Goal: Task Accomplishment & Management: Complete application form

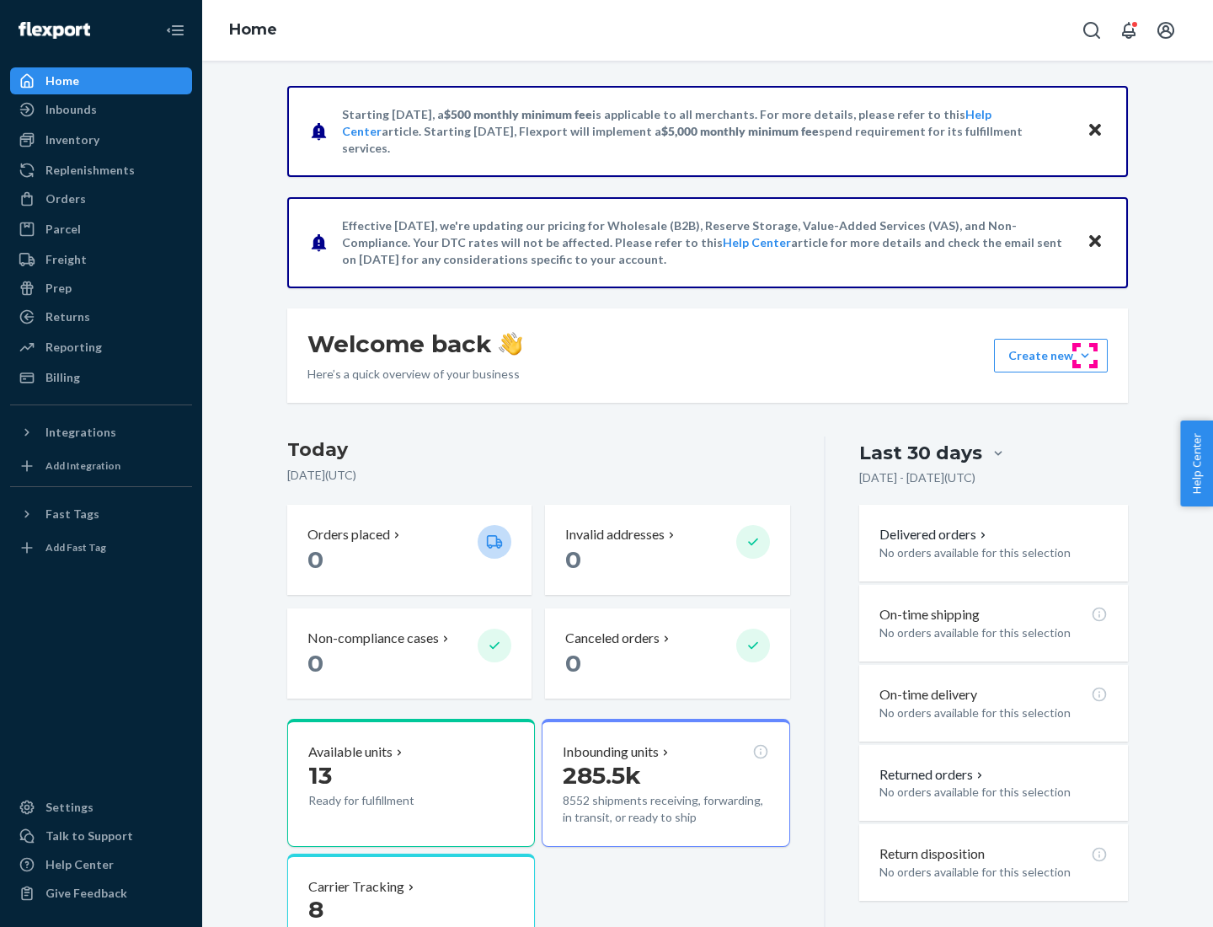
click at [1085, 355] on button "Create new Create new inbound Create new order Create new product" at bounding box center [1051, 356] width 114 height 34
click at [101, 109] on div "Inbounds" at bounding box center [101, 110] width 179 height 24
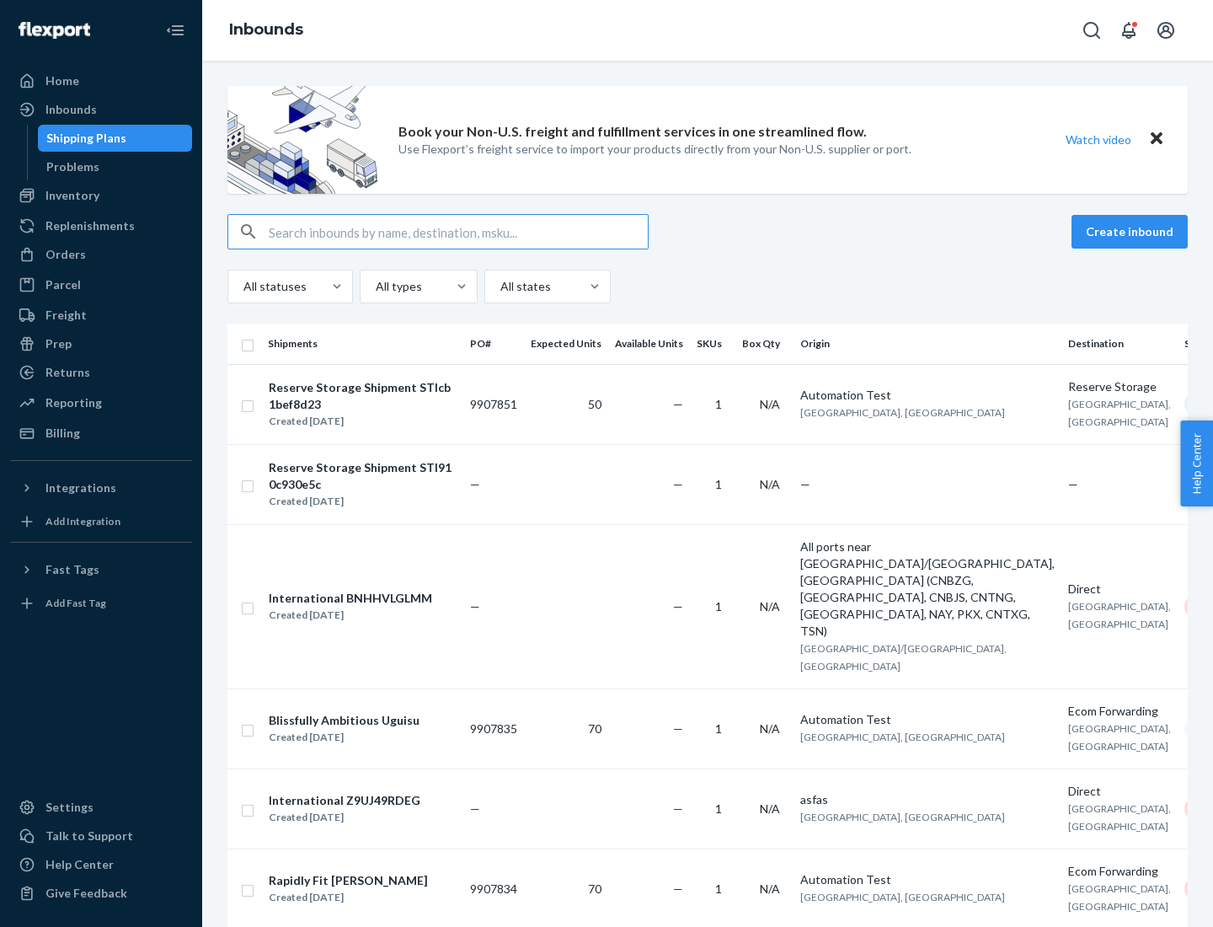
click at [1132, 232] on button "Create inbound" at bounding box center [1129, 232] width 116 height 34
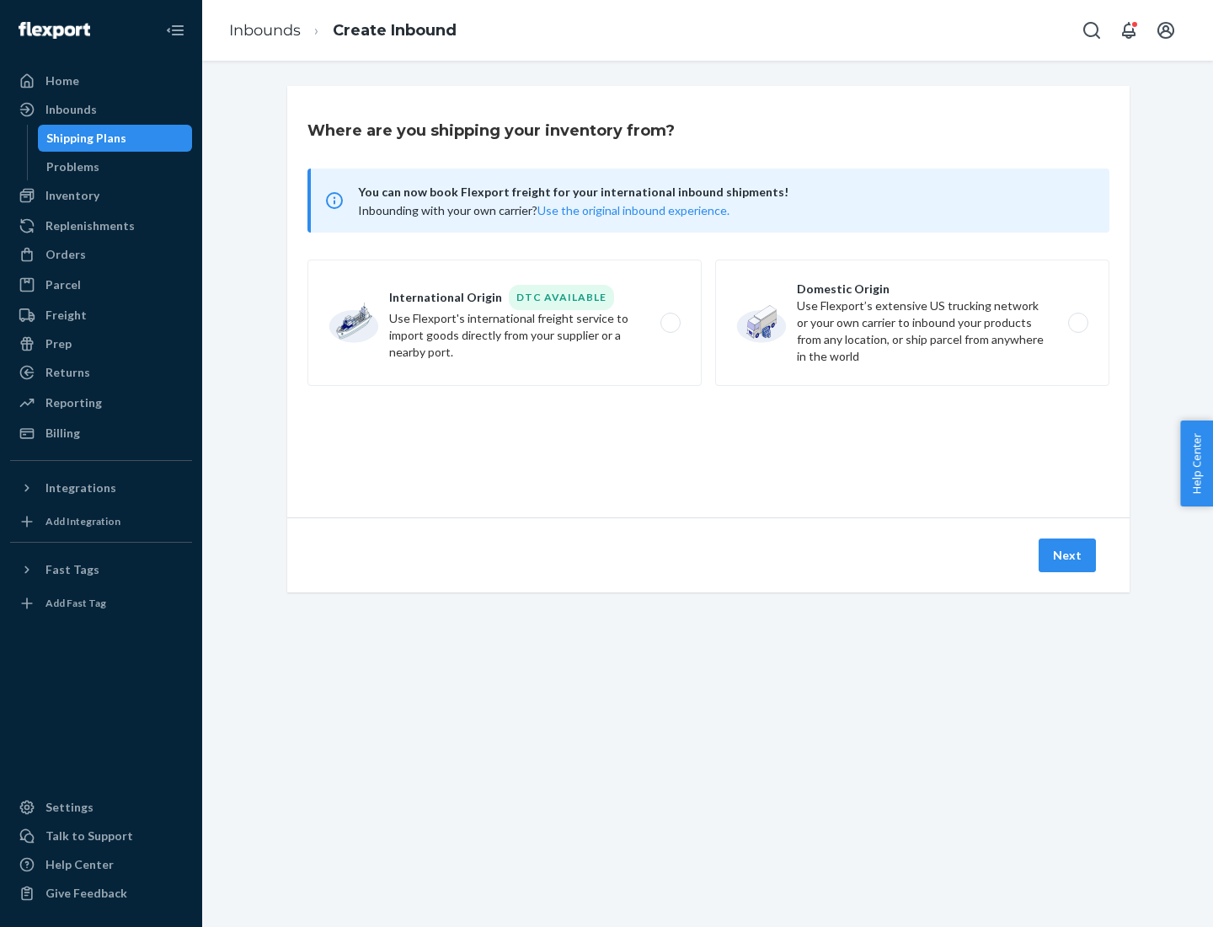
click at [912, 323] on label "Domestic Origin Use Flexport’s extensive US trucking network or your own carrie…" at bounding box center [912, 322] width 394 height 126
click at [1077, 323] on input "Domestic Origin Use Flexport’s extensive US trucking network or your own carrie…" at bounding box center [1082, 323] width 11 height 11
radio input "true"
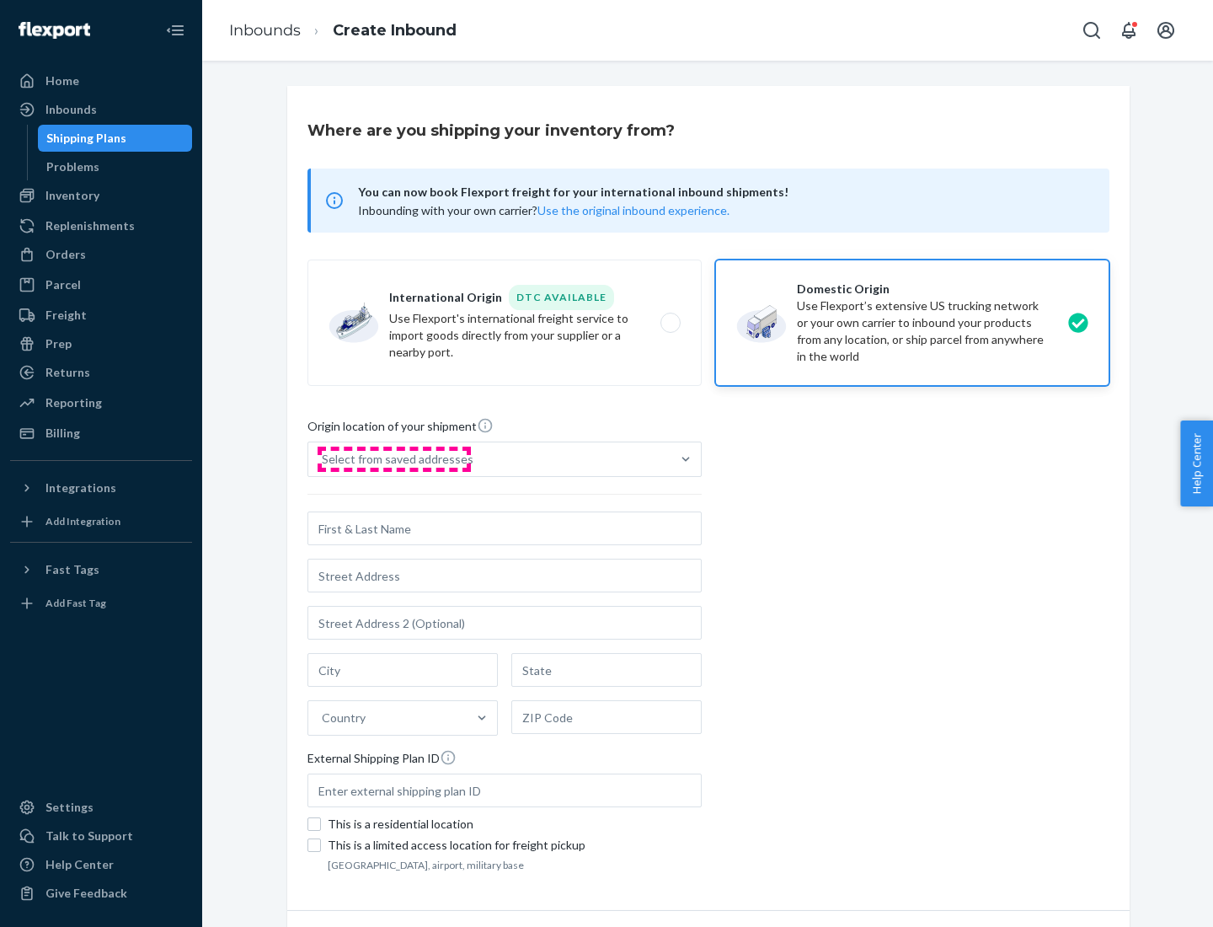
click at [393, 459] on div "Select from saved addresses" at bounding box center [398, 459] width 152 height 17
click at [323, 459] on input "Select from saved addresses" at bounding box center [323, 459] width 2 height 17
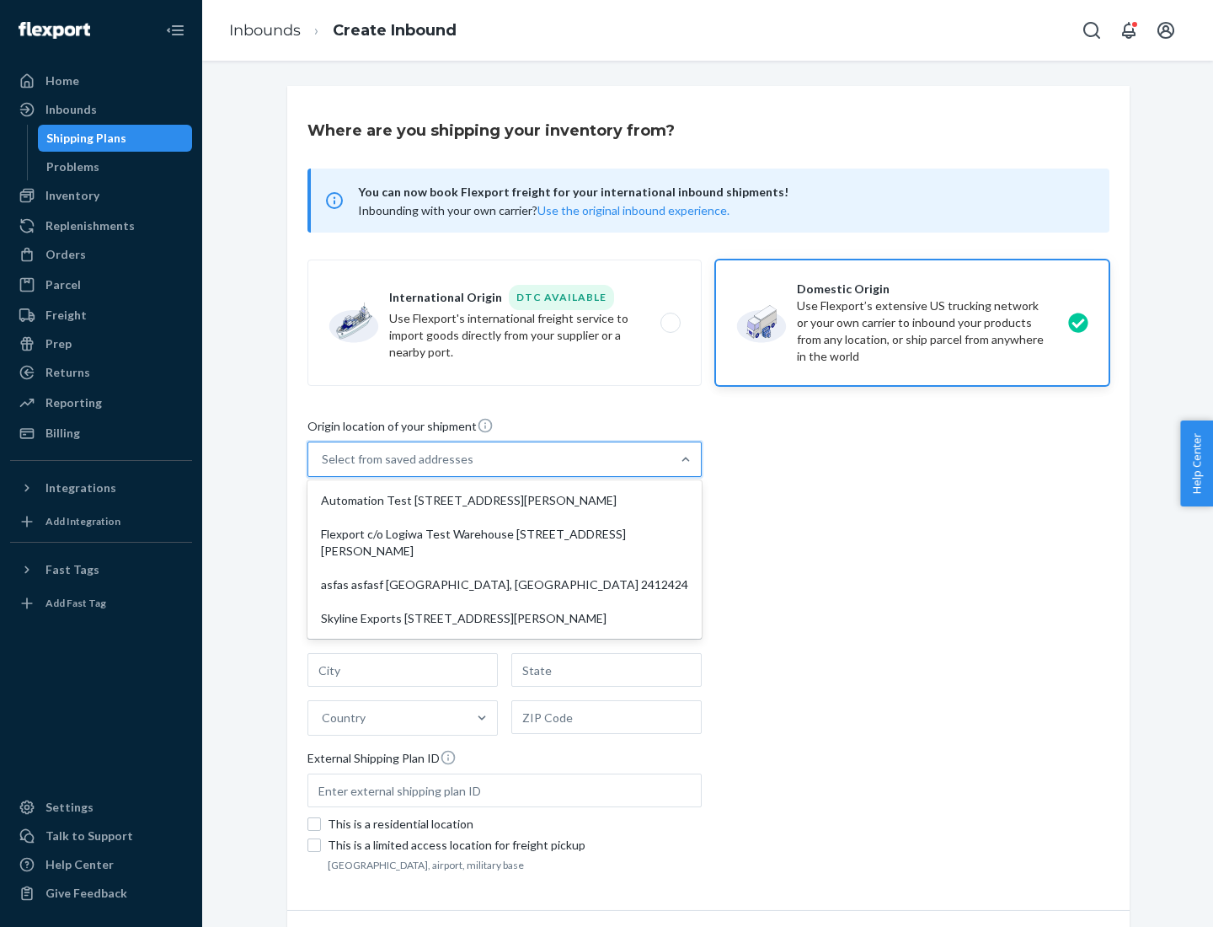
scroll to position [7, 0]
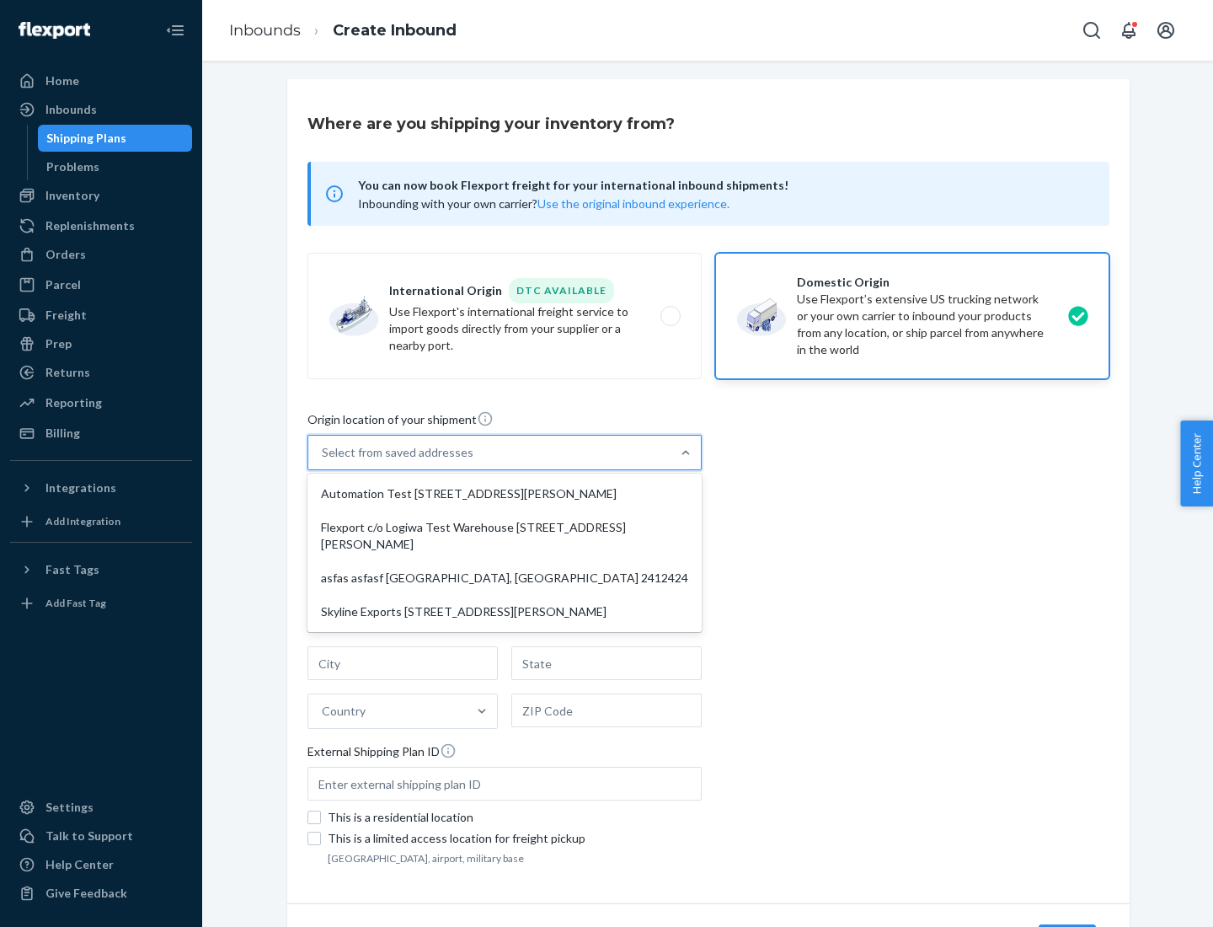
click at [505, 494] on div "Automation Test [STREET_ADDRESS][PERSON_NAME]" at bounding box center [504, 494] width 387 height 34
click at [323, 461] on input "option Automation Test [STREET_ADDRESS][PERSON_NAME] focused, 1 of 4. 4 results…" at bounding box center [323, 452] width 2 height 17
type input "Automation Test"
type input "9th Floor"
type input "[GEOGRAPHIC_DATA]"
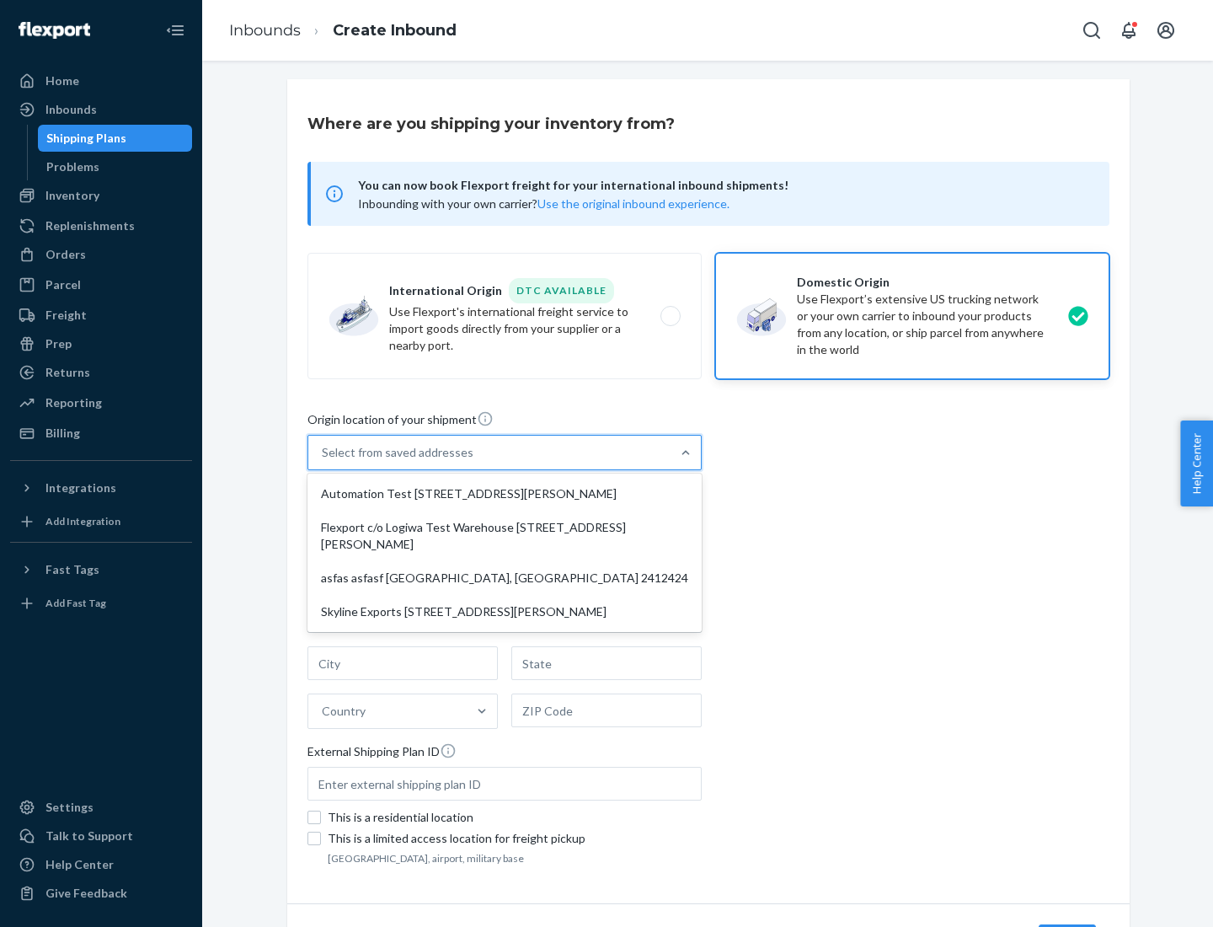
type input "CA"
type input "94104"
type input "[STREET_ADDRESS][PERSON_NAME]"
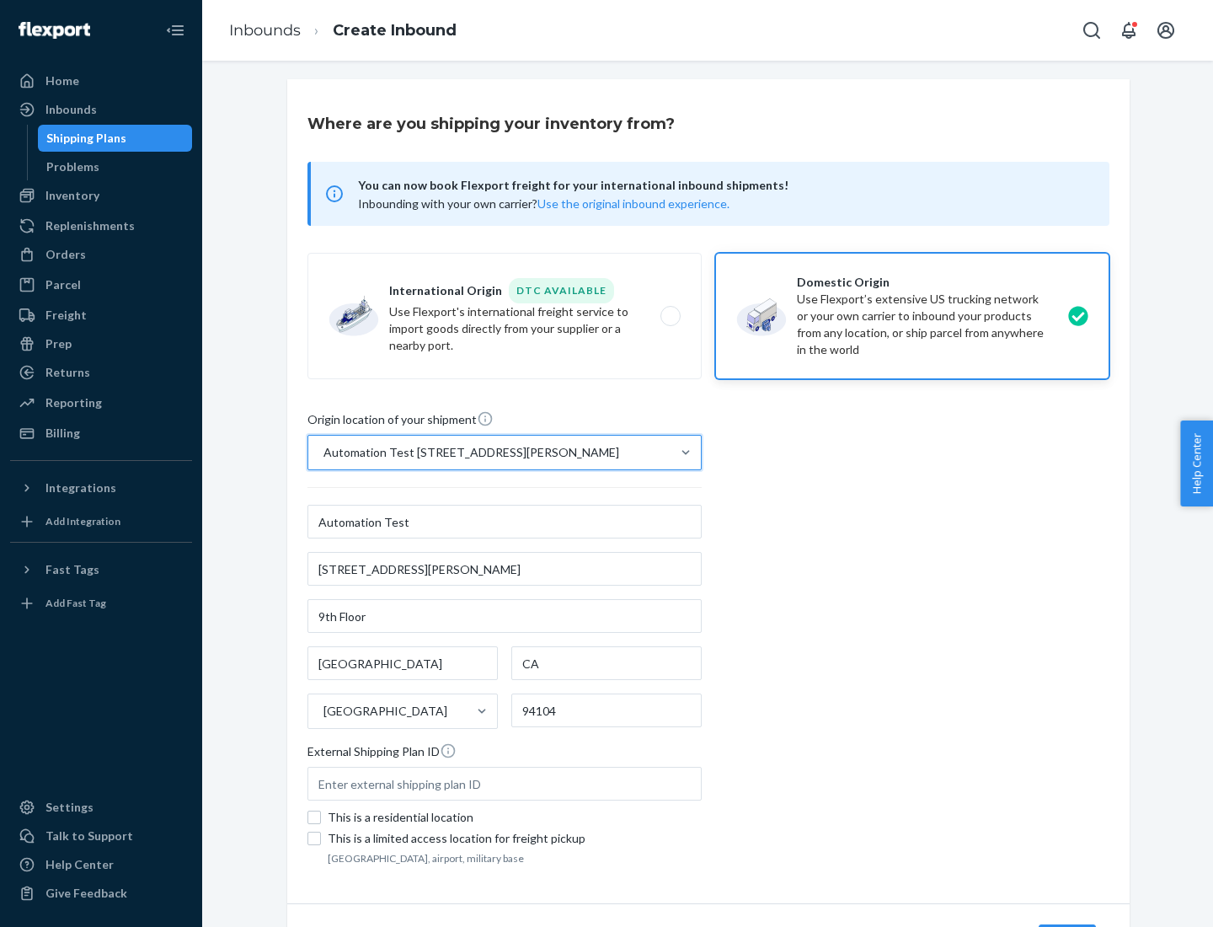
scroll to position [99, 0]
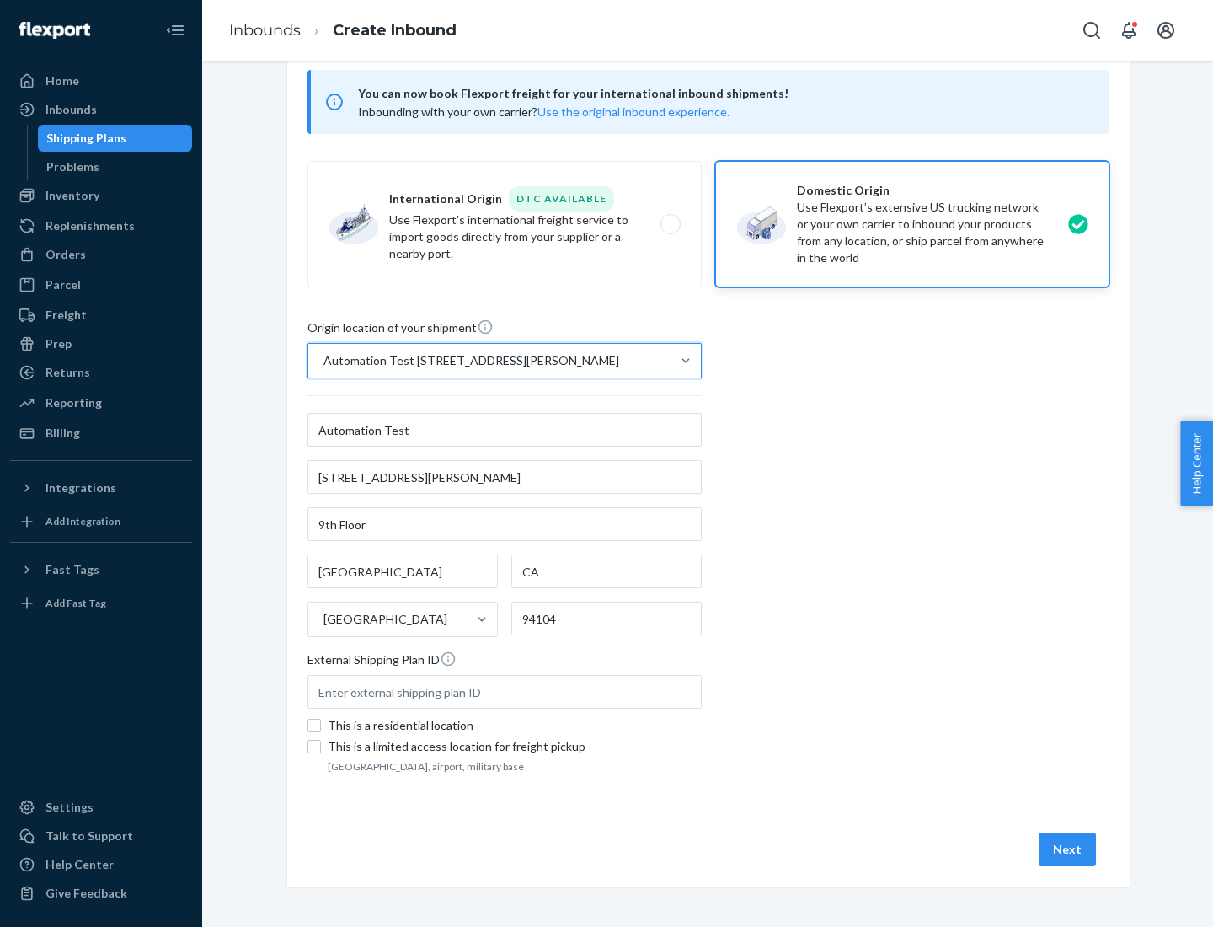
click at [1068, 849] on button "Next" at bounding box center [1067, 849] width 57 height 34
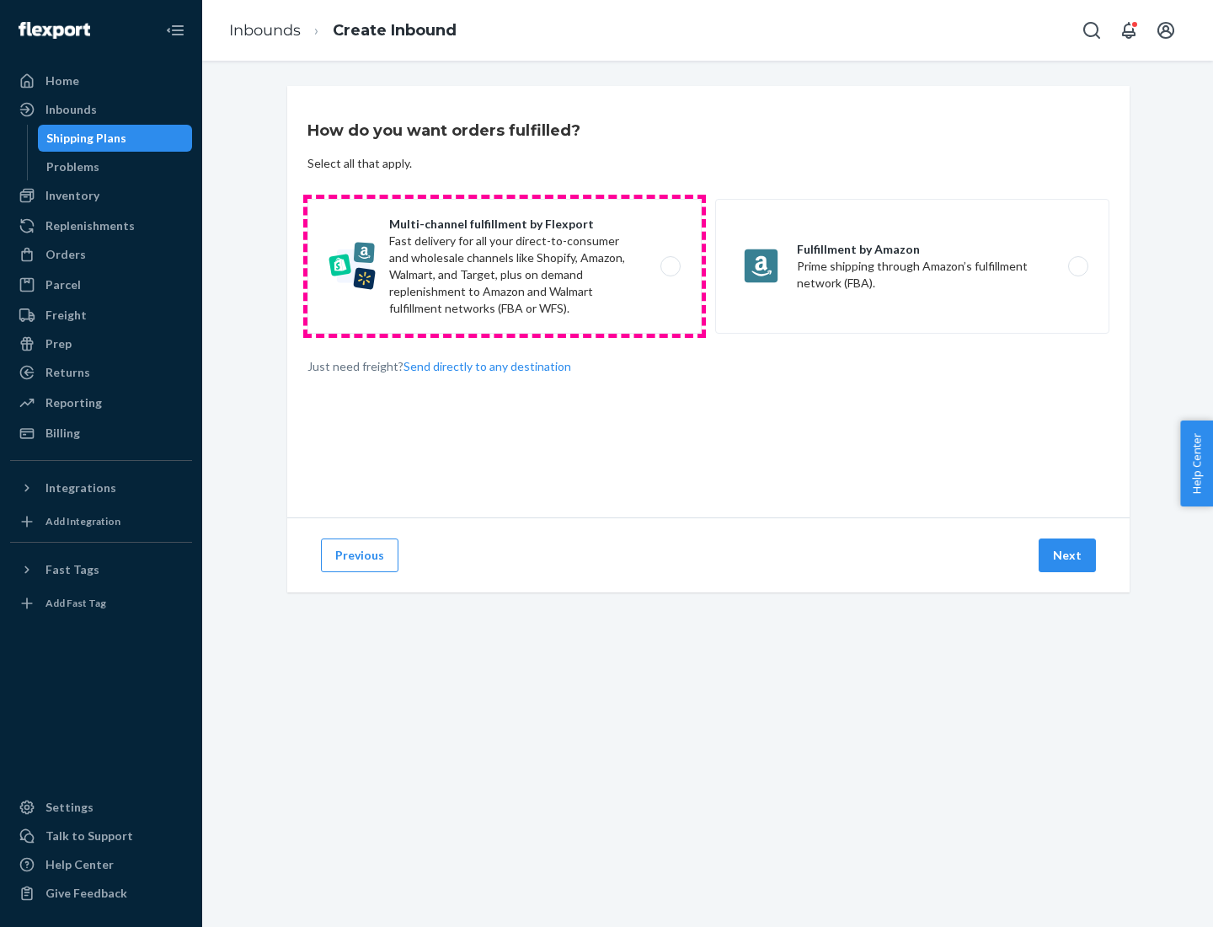
click at [505, 266] on label "Multi-channel fulfillment by Flexport Fast delivery for all your direct-to-cons…" at bounding box center [504, 266] width 394 height 135
click at [670, 266] on input "Multi-channel fulfillment by Flexport Fast delivery for all your direct-to-cons…" at bounding box center [675, 266] width 11 height 11
radio input "true"
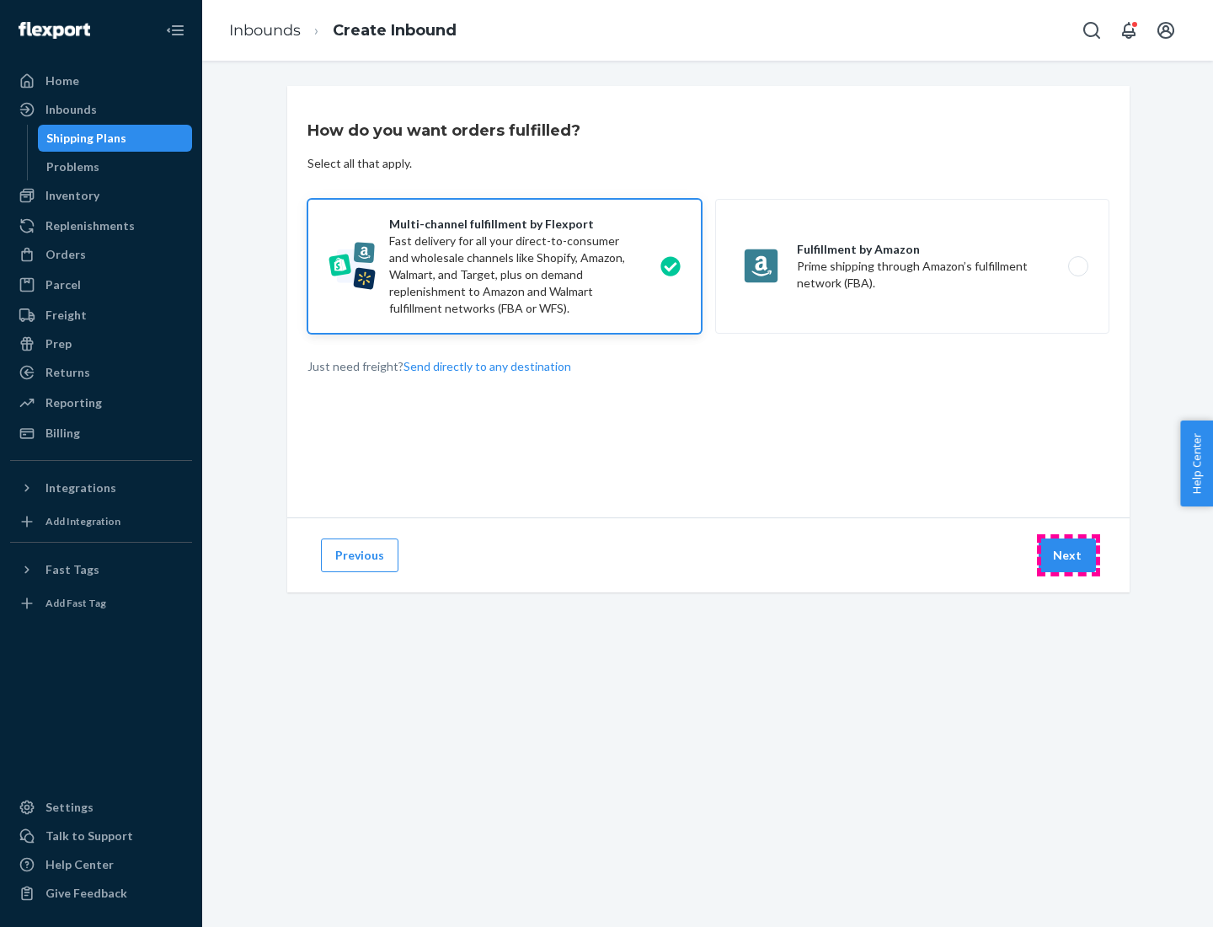
click at [1068, 555] on button "Next" at bounding box center [1067, 555] width 57 height 34
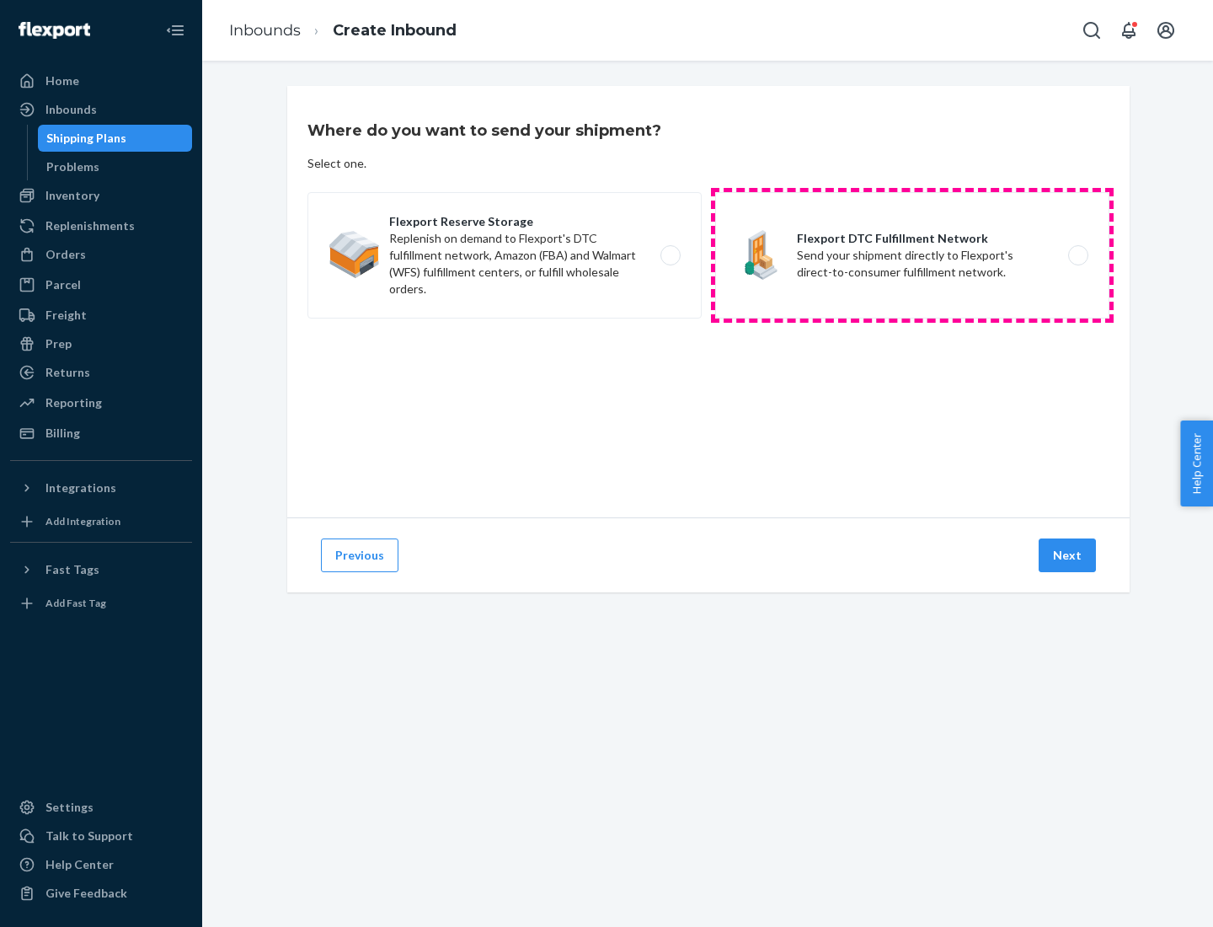
click at [912, 255] on label "Flexport DTC Fulfillment Network Send your shipment directly to Flexport's dire…" at bounding box center [912, 255] width 394 height 126
click at [1077, 255] on input "Flexport DTC Fulfillment Network Send your shipment directly to Flexport's dire…" at bounding box center [1082, 255] width 11 height 11
radio input "true"
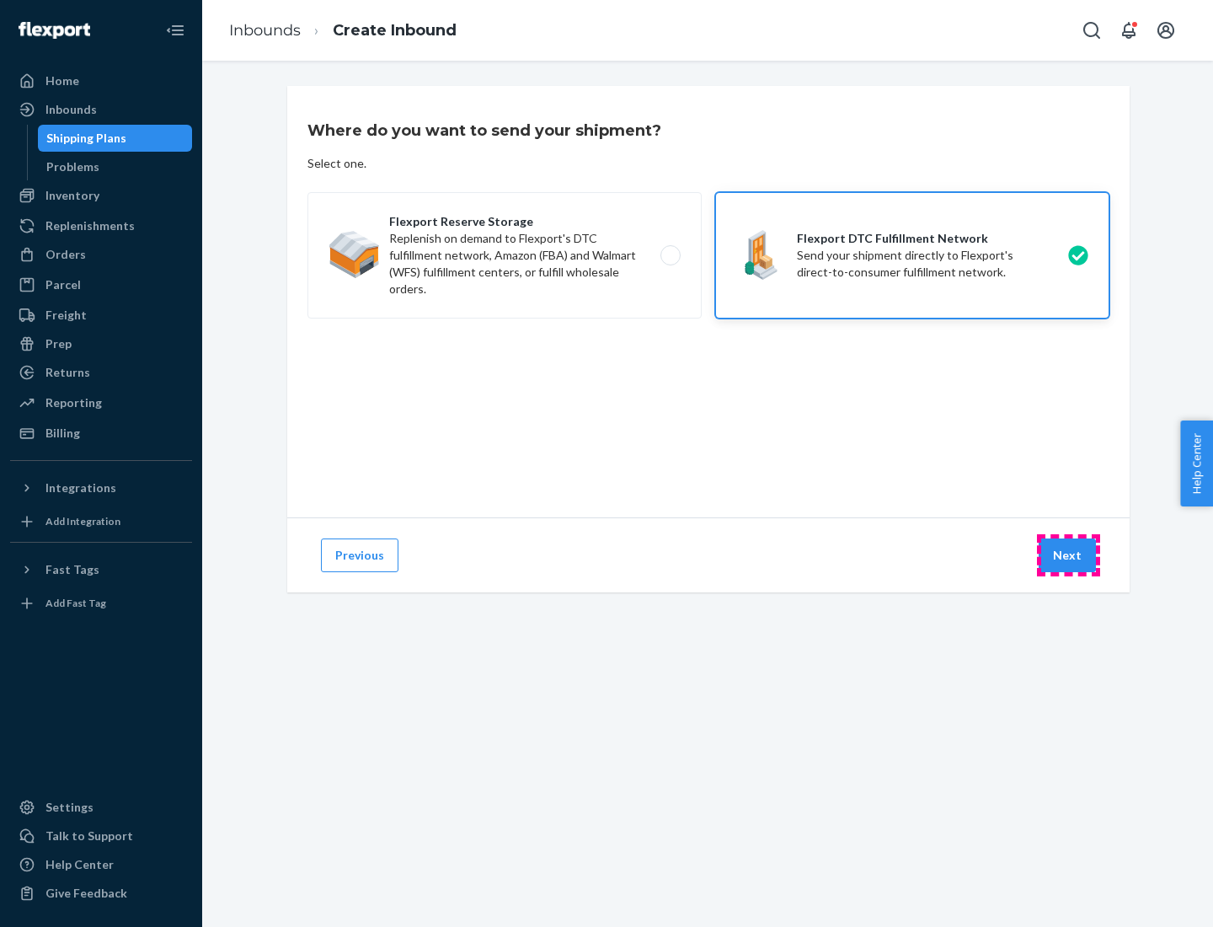
click at [1068, 555] on button "Next" at bounding box center [1067, 555] width 57 height 34
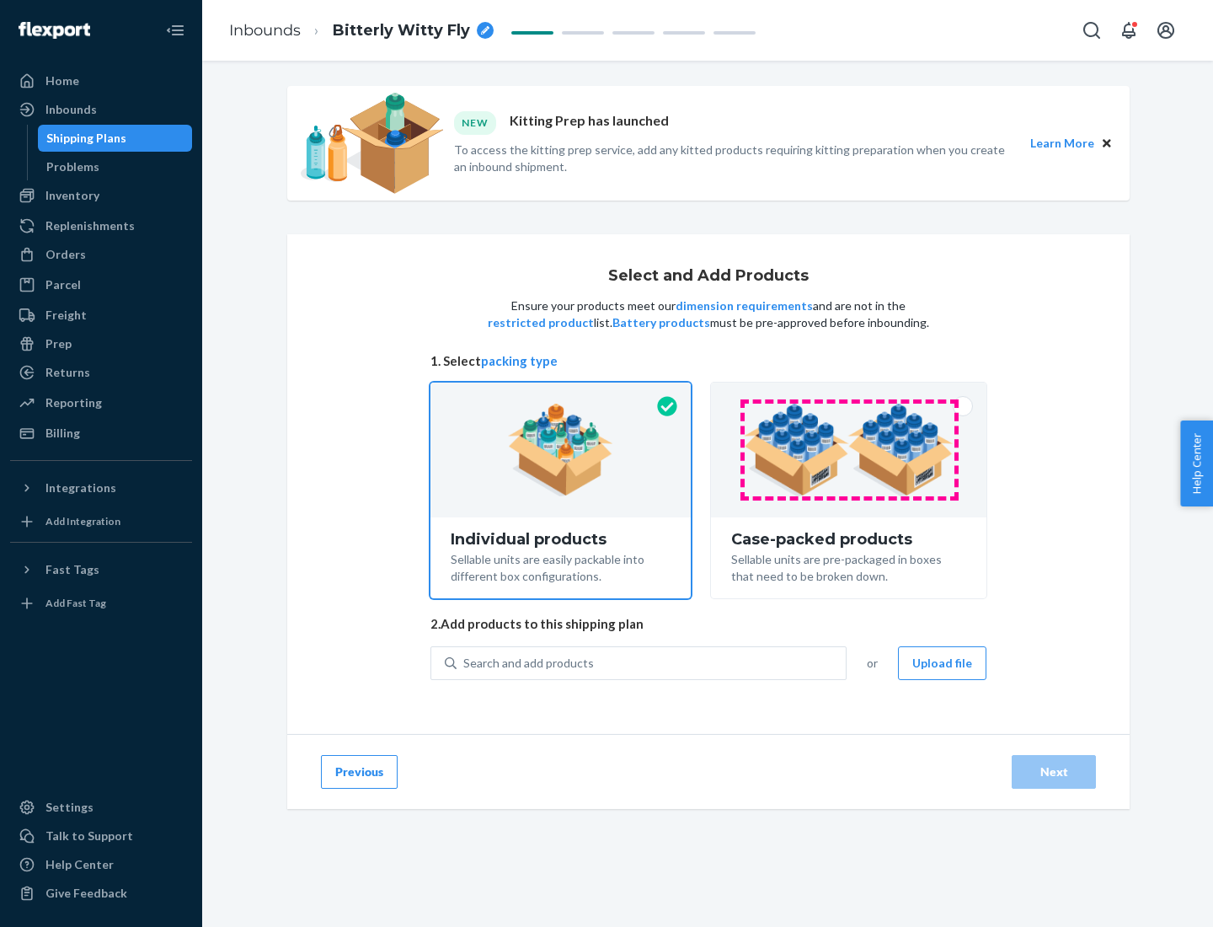
click at [849, 450] on img at bounding box center [849, 449] width 210 height 93
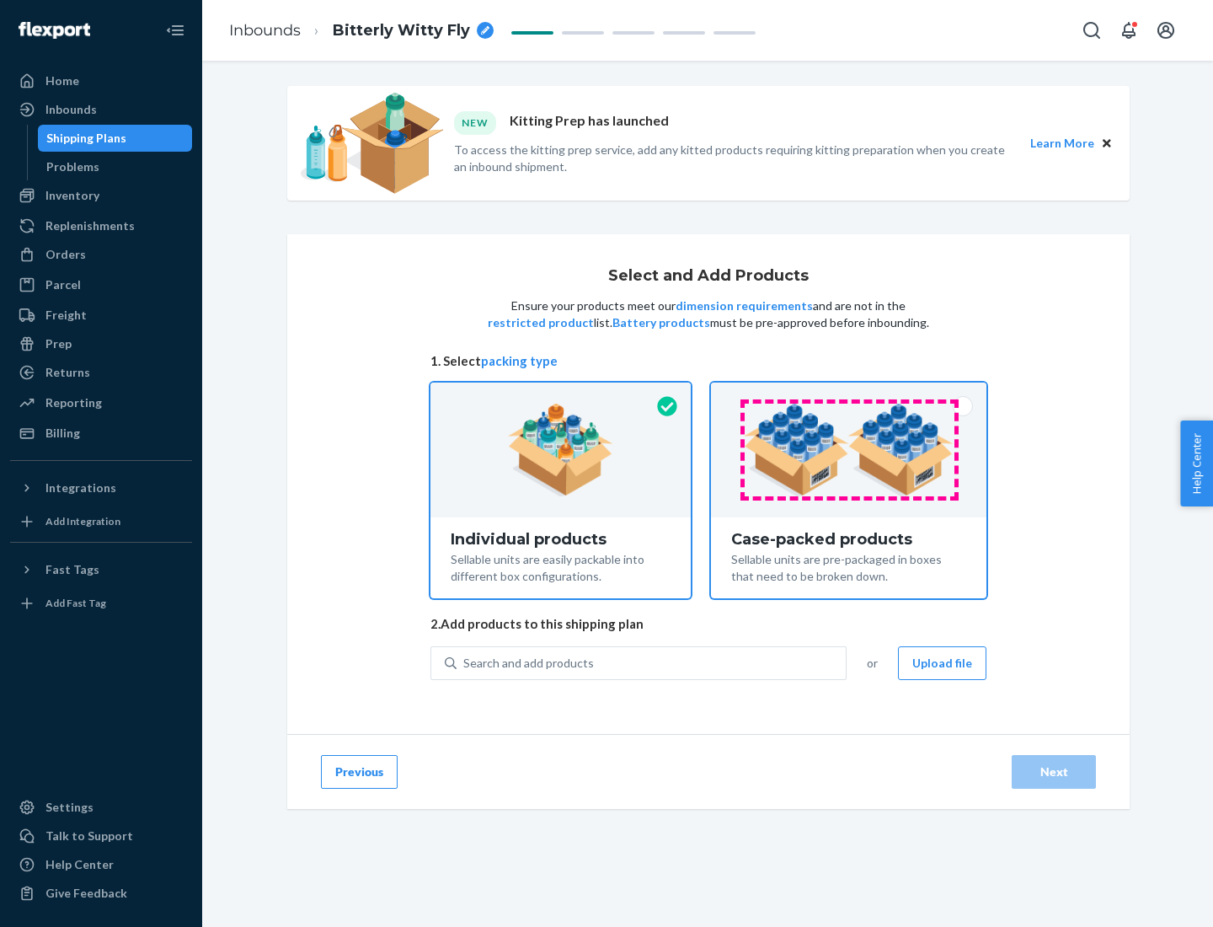
click at [849, 393] on input "Case-packed products Sellable units are pre-packaged in boxes that need to be b…" at bounding box center [848, 387] width 11 height 11
radio input "true"
radio input "false"
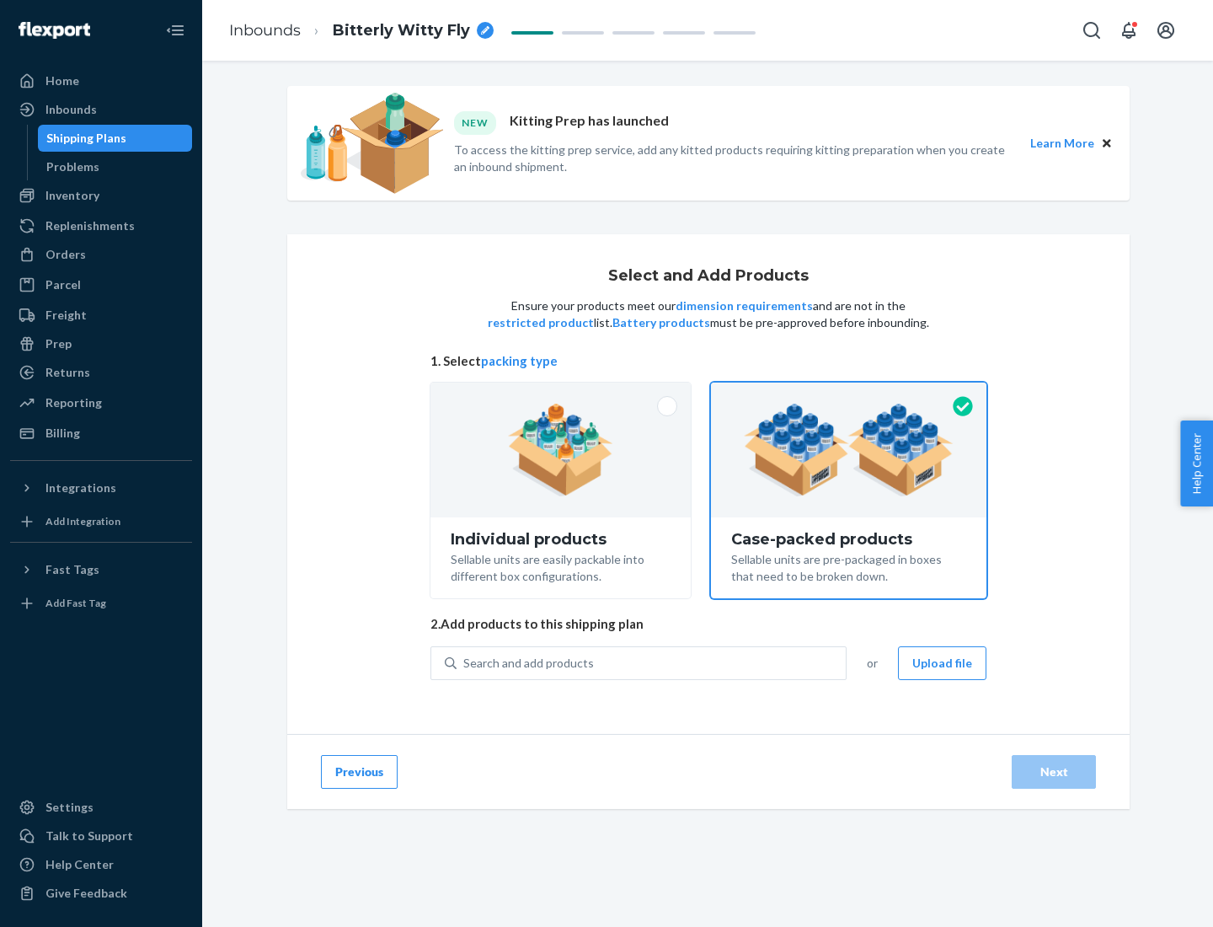
click at [652, 662] on div "Search and add products" at bounding box center [651, 663] width 389 height 30
click at [465, 662] on input "Search and add products" at bounding box center [464, 662] width 2 height 17
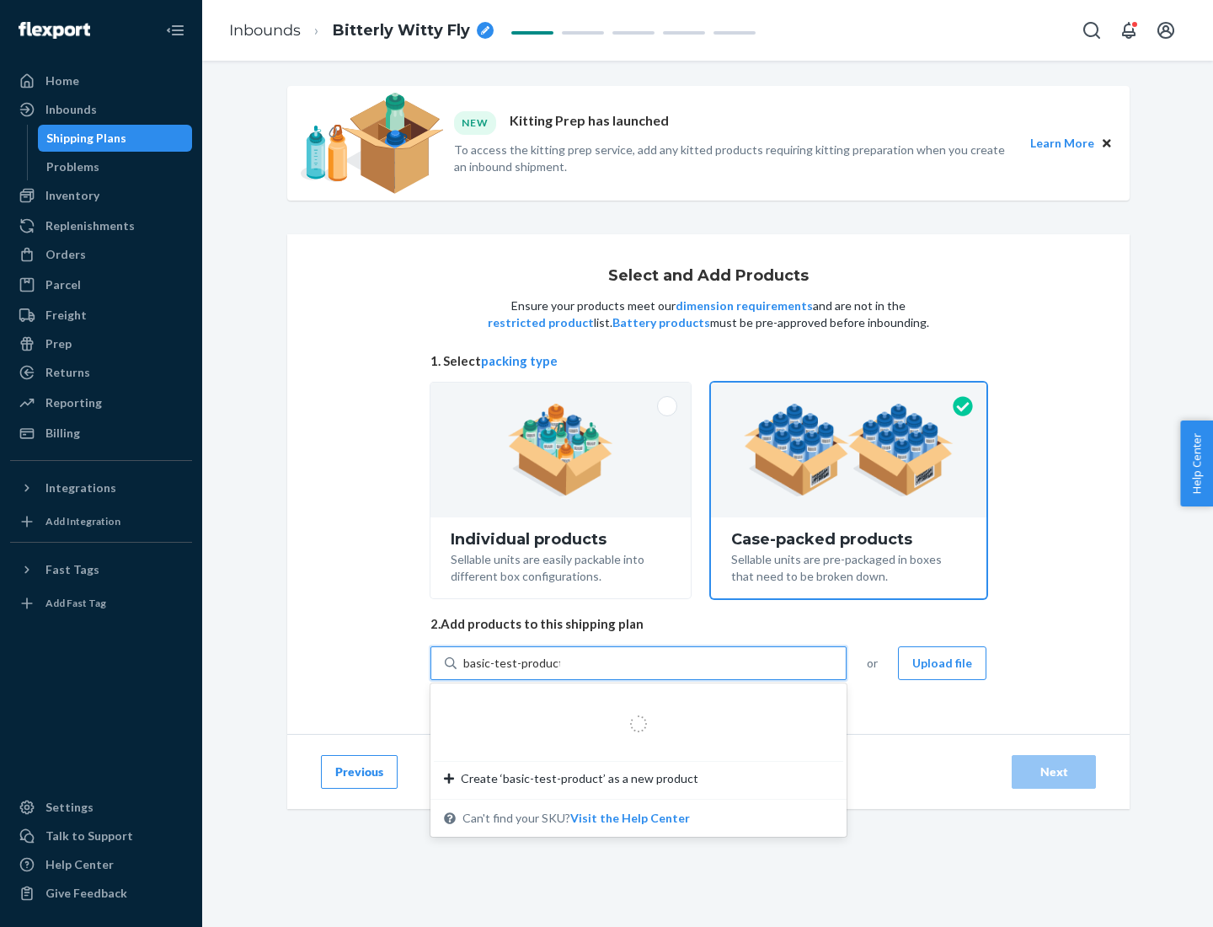
type input "basic-test-product-1"
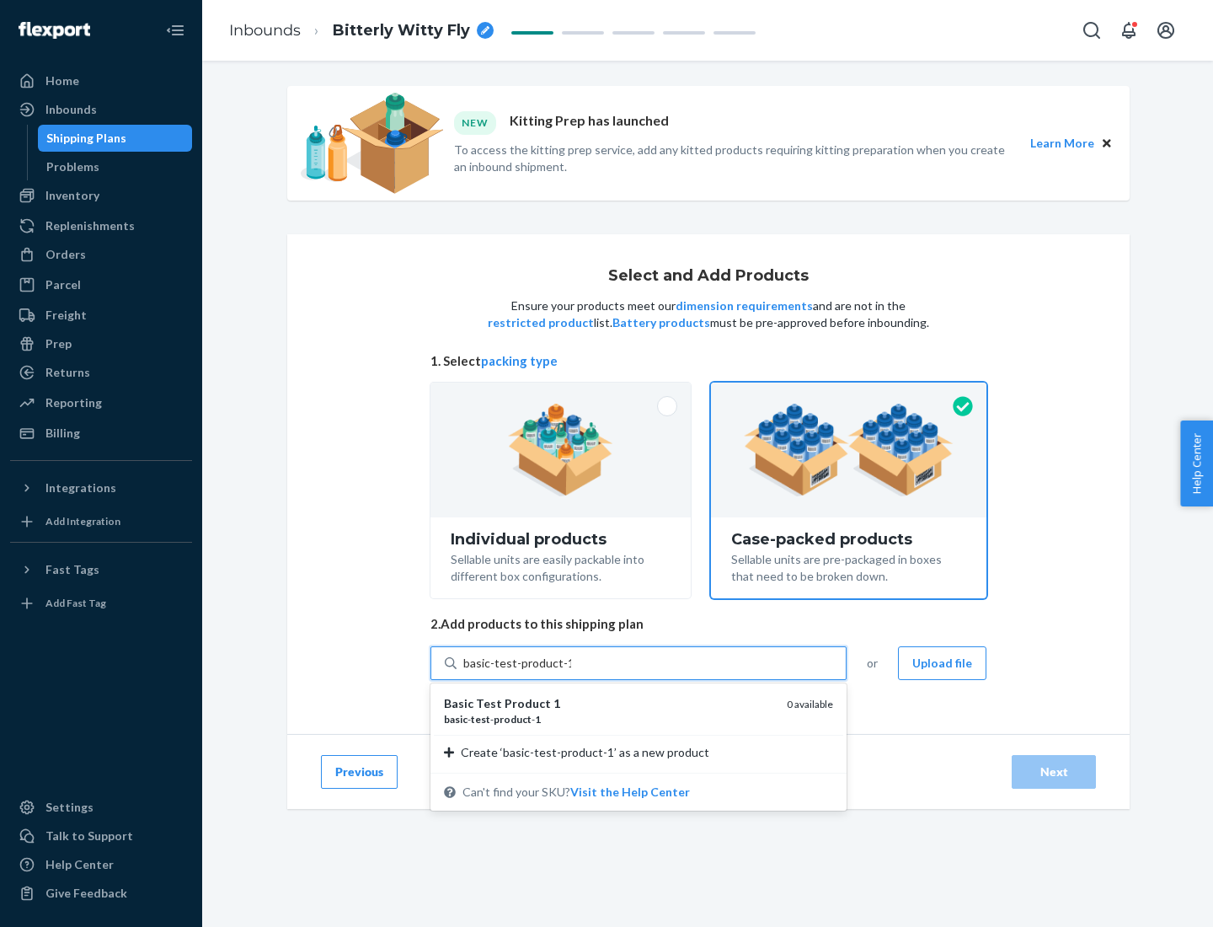
click at [609, 718] on div "basic - test - product - 1" at bounding box center [608, 719] width 329 height 14
click at [571, 671] on input "basic-test-product-1" at bounding box center [517, 662] width 108 height 17
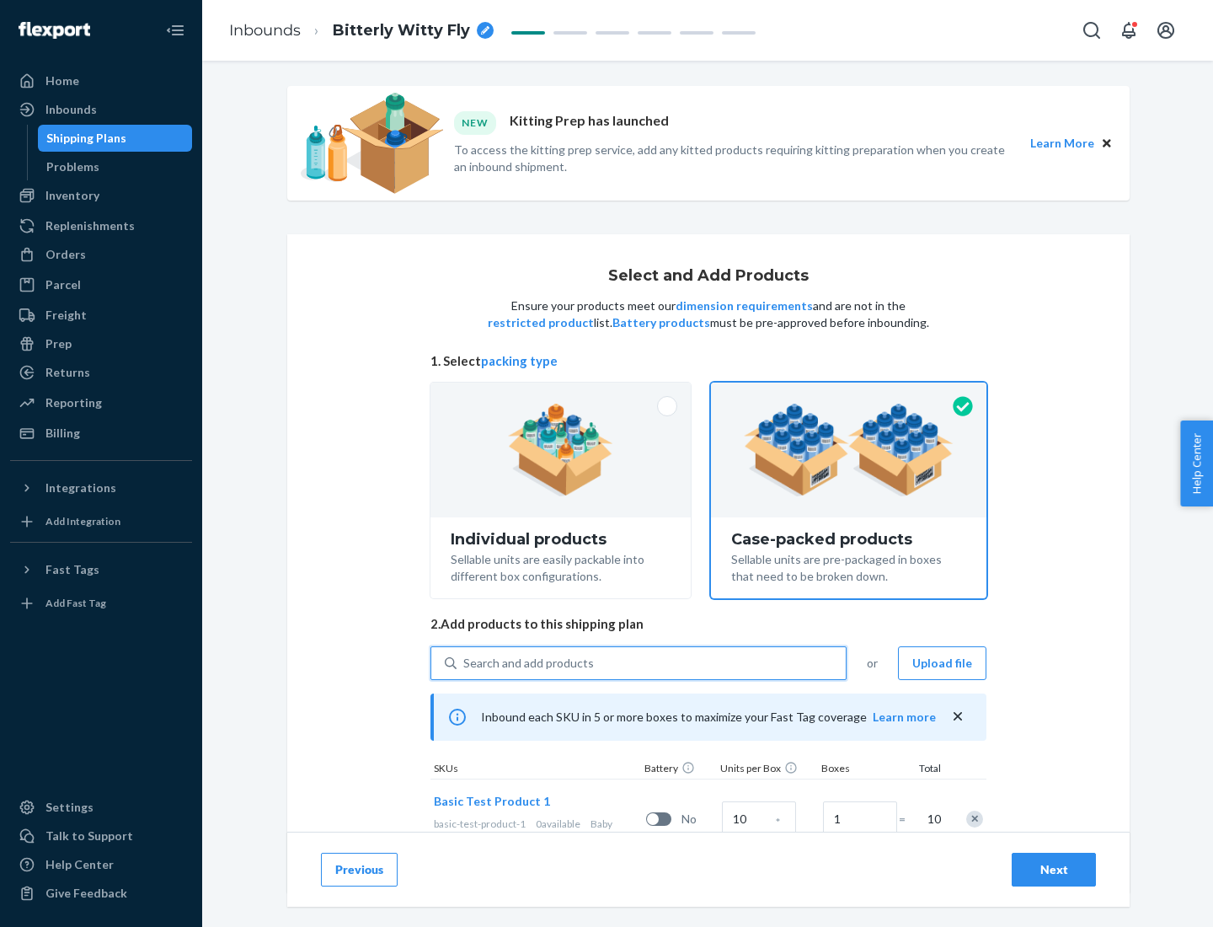
scroll to position [61, 0]
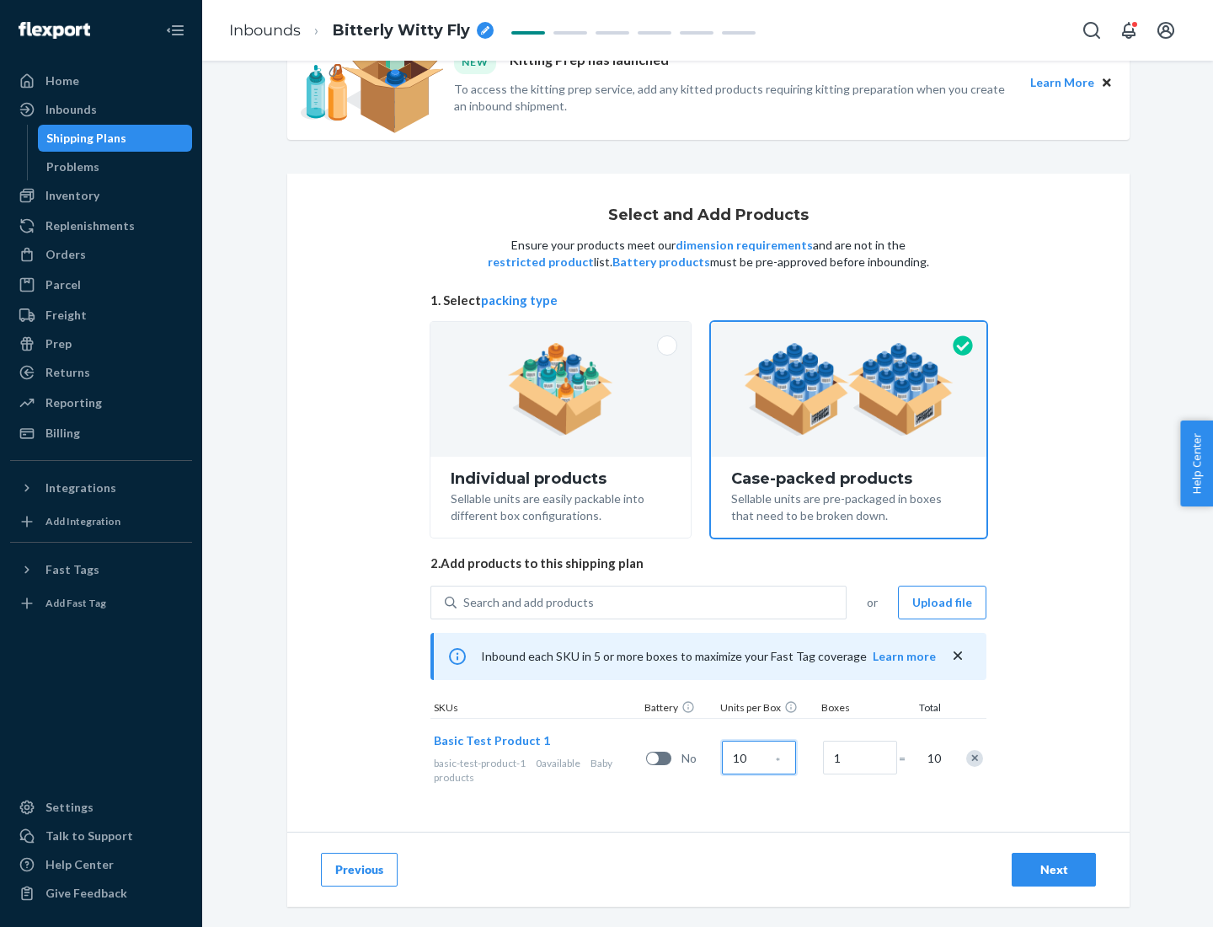
type input "10"
type input "7"
click at [1054, 869] on div "Next" at bounding box center [1054, 869] width 56 height 17
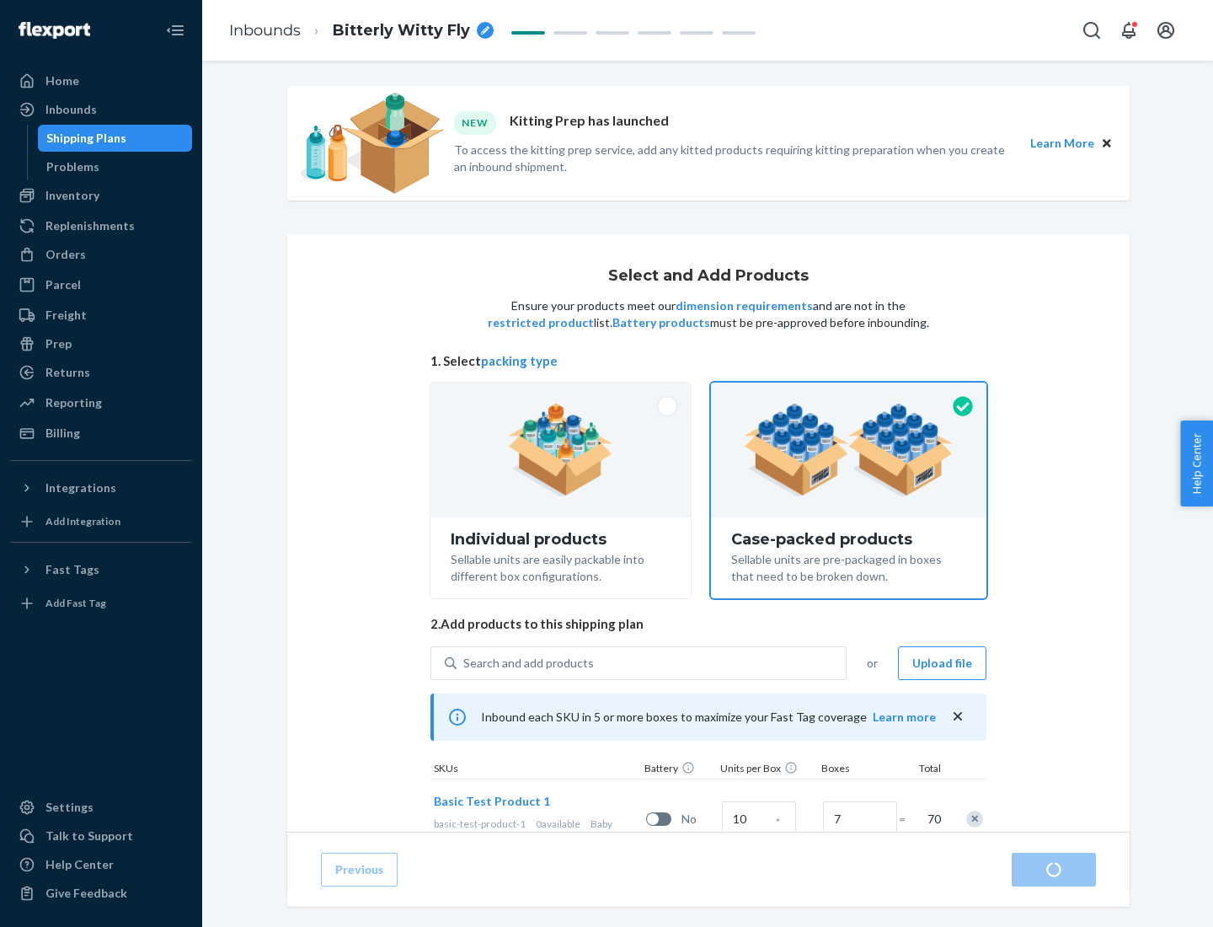
radio input "true"
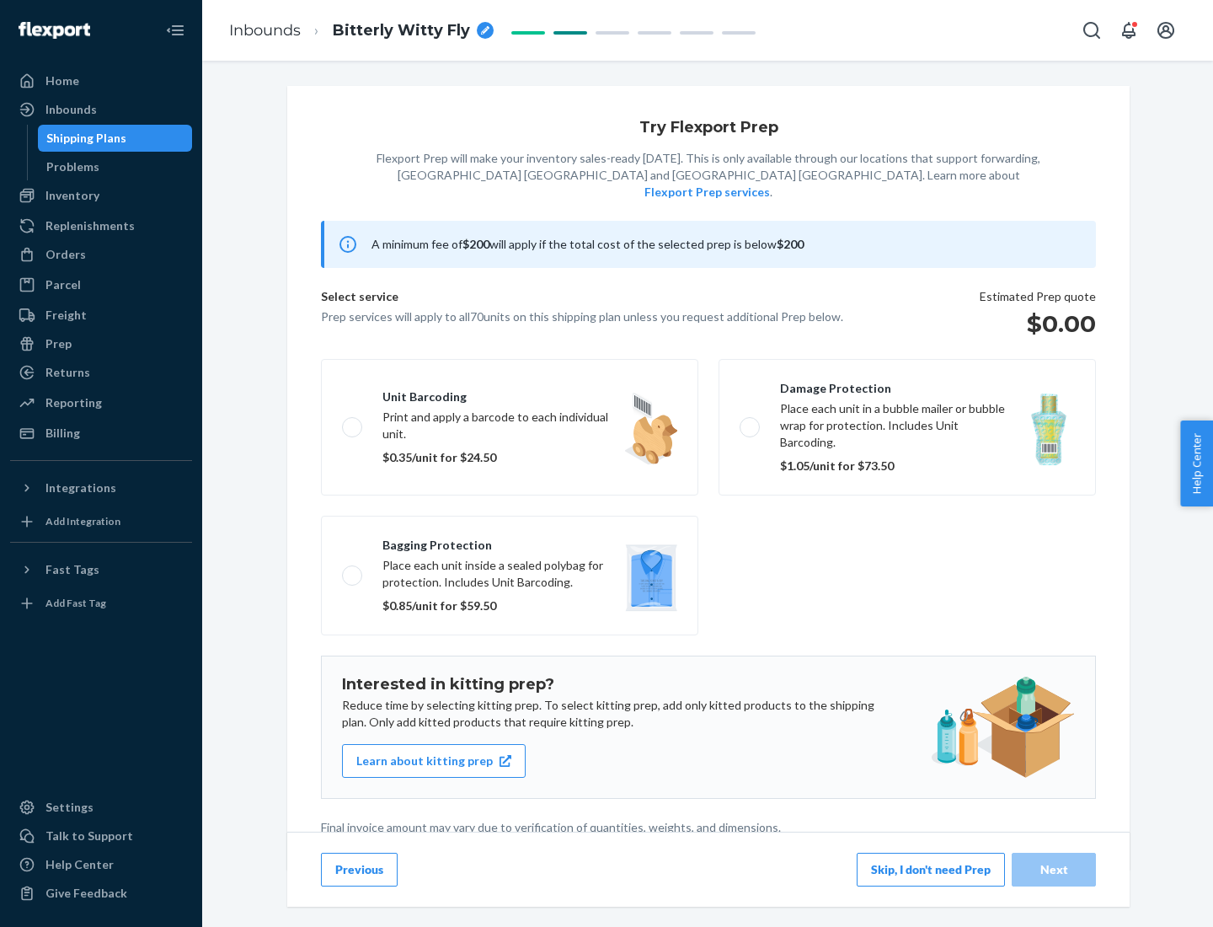
scroll to position [4, 0]
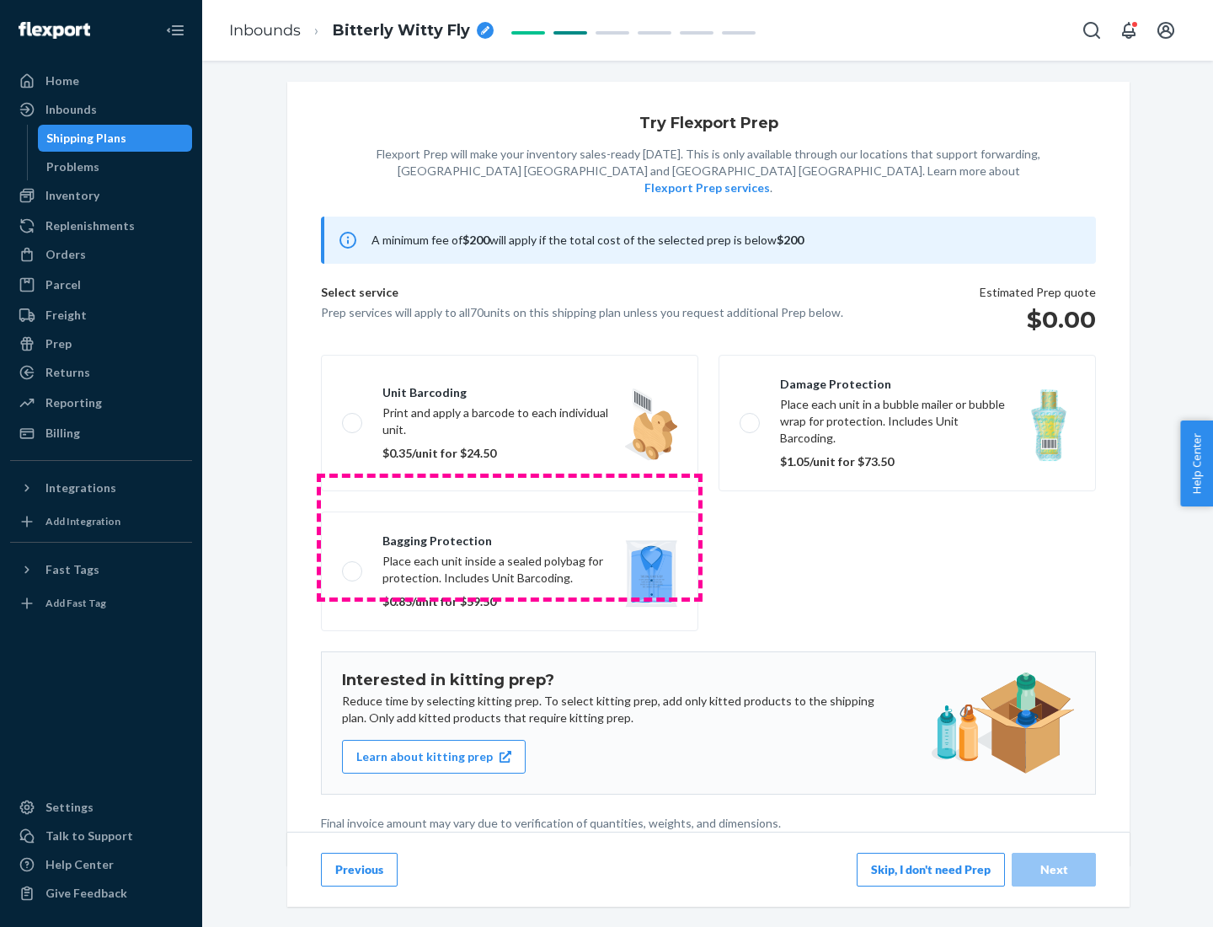
click at [510, 537] on label "Bagging protection Place each unit inside a sealed polybag for protection. Incl…" at bounding box center [509, 571] width 377 height 120
click at [353, 565] on input "Bagging protection Place each unit inside a sealed polybag for protection. Incl…" at bounding box center [347, 570] width 11 height 11
checkbox input "true"
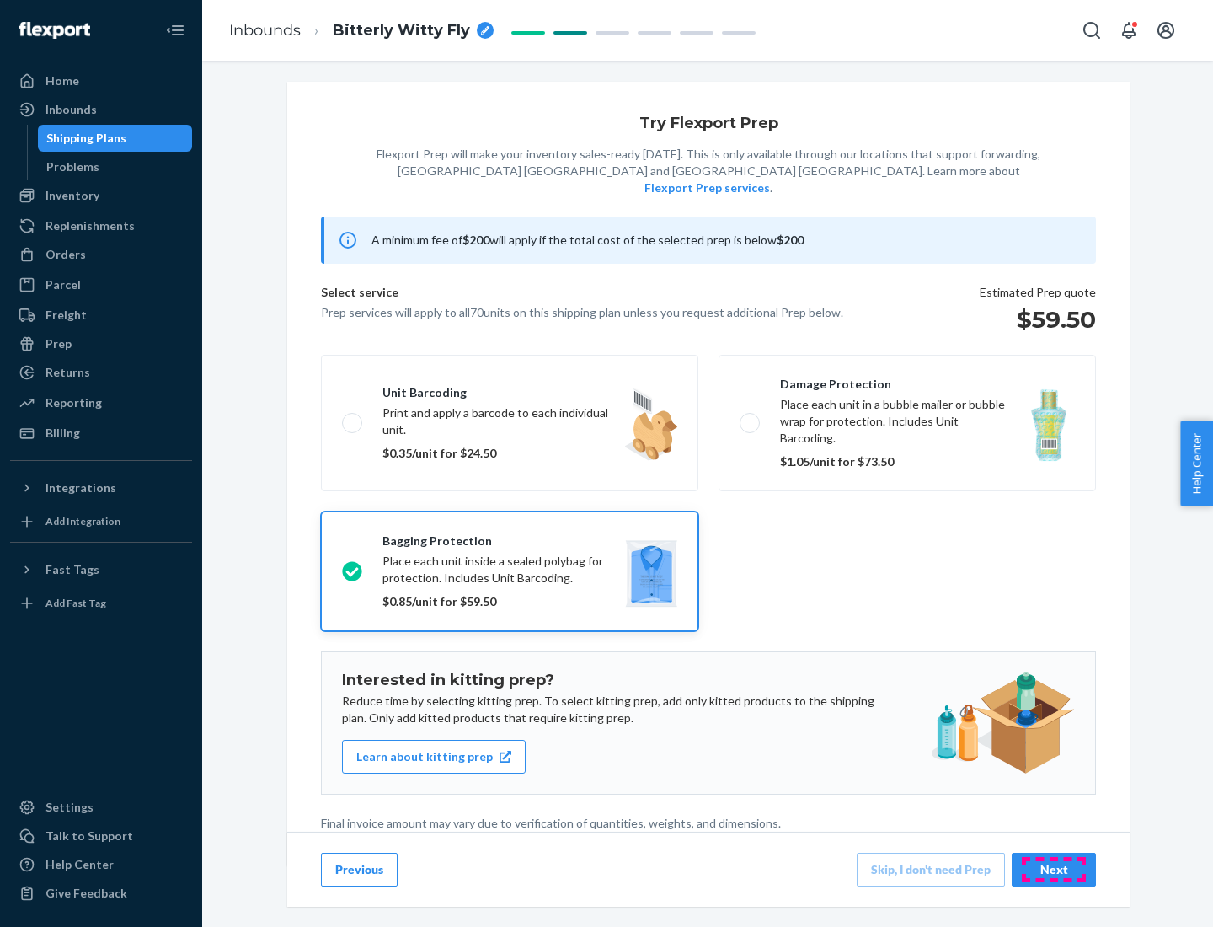
click at [1054, 868] on div "Next" at bounding box center [1054, 869] width 56 height 17
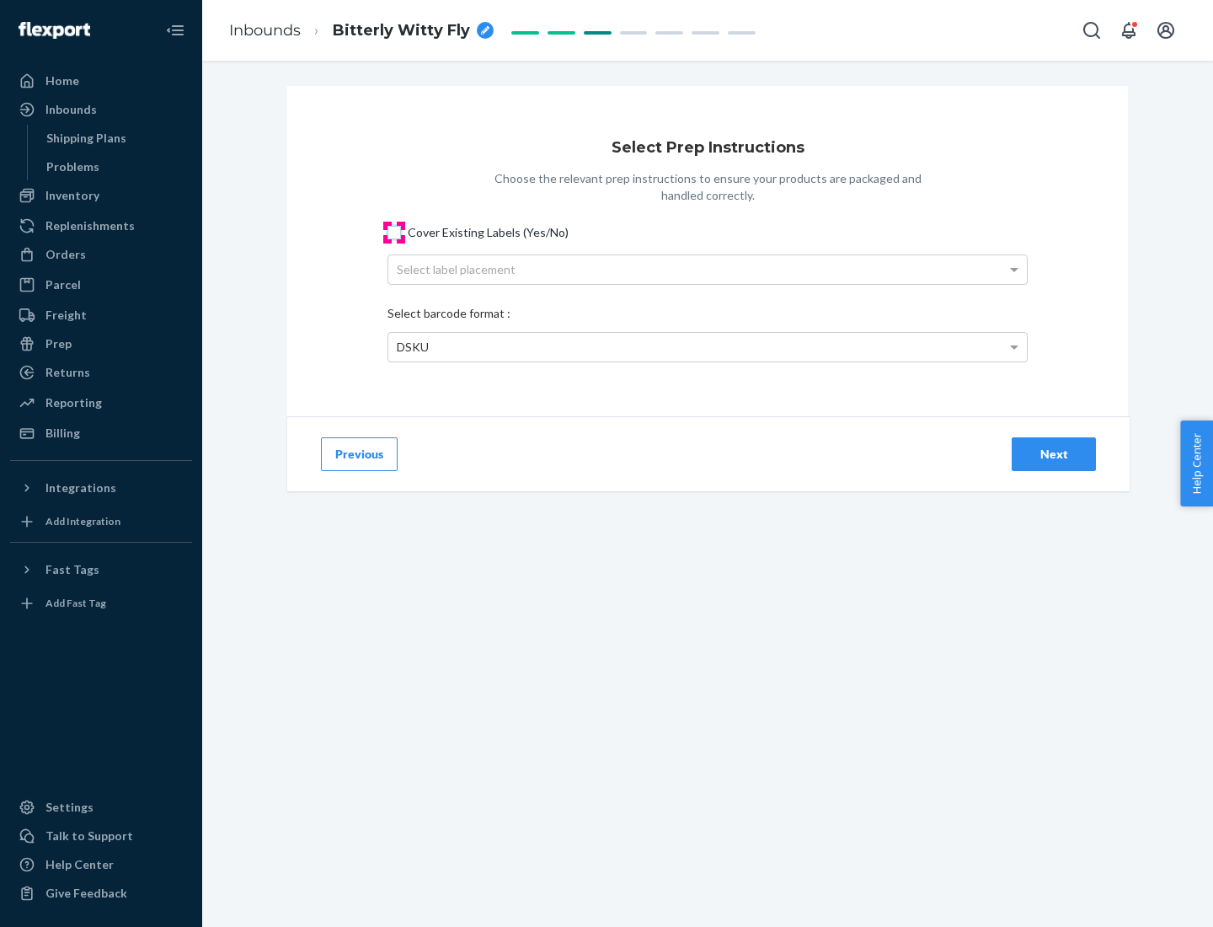
click at [394, 232] on input "Cover Existing Labels (Yes/No)" at bounding box center [393, 232] width 13 height 13
checkbox input "true"
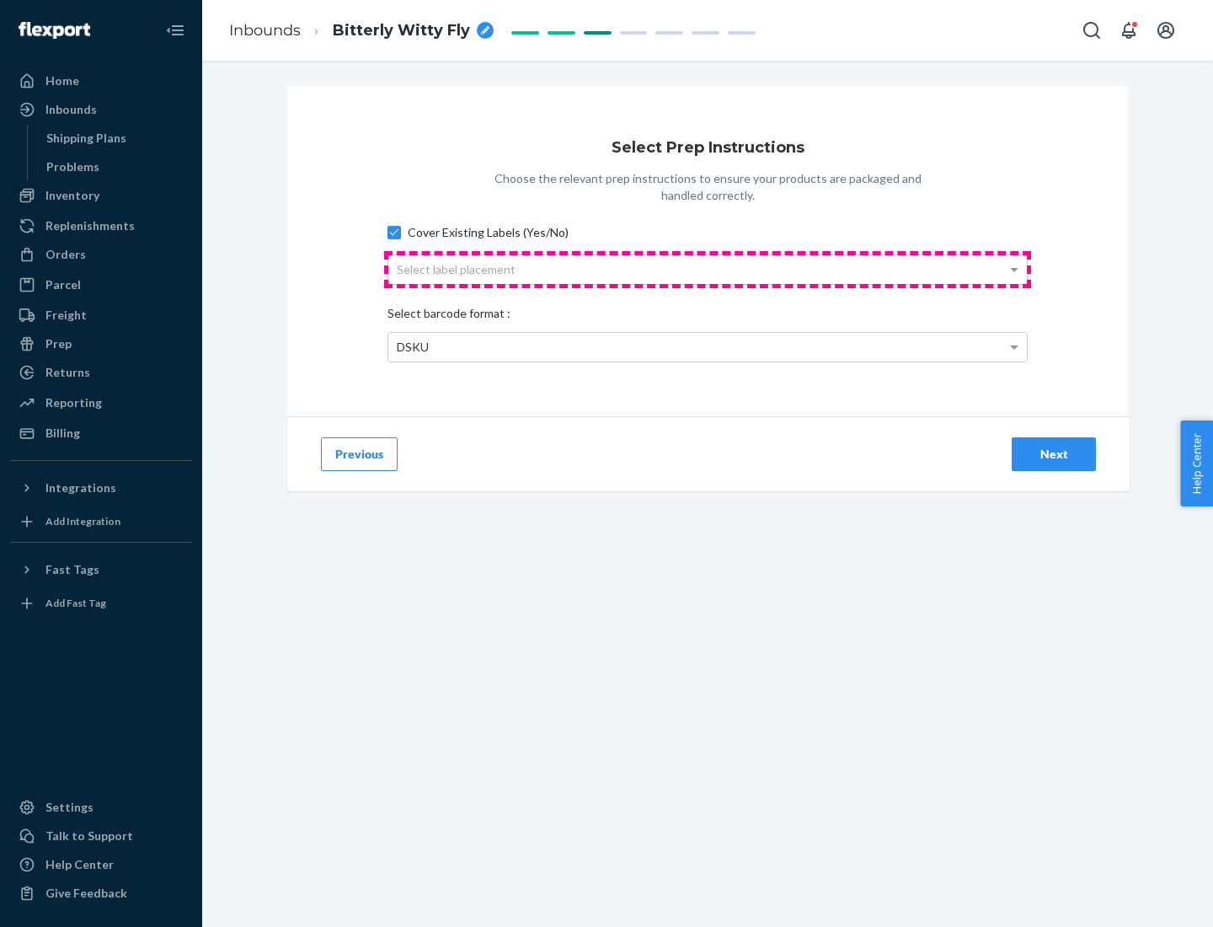
click at [708, 269] on div "Select label placement" at bounding box center [707, 269] width 638 height 29
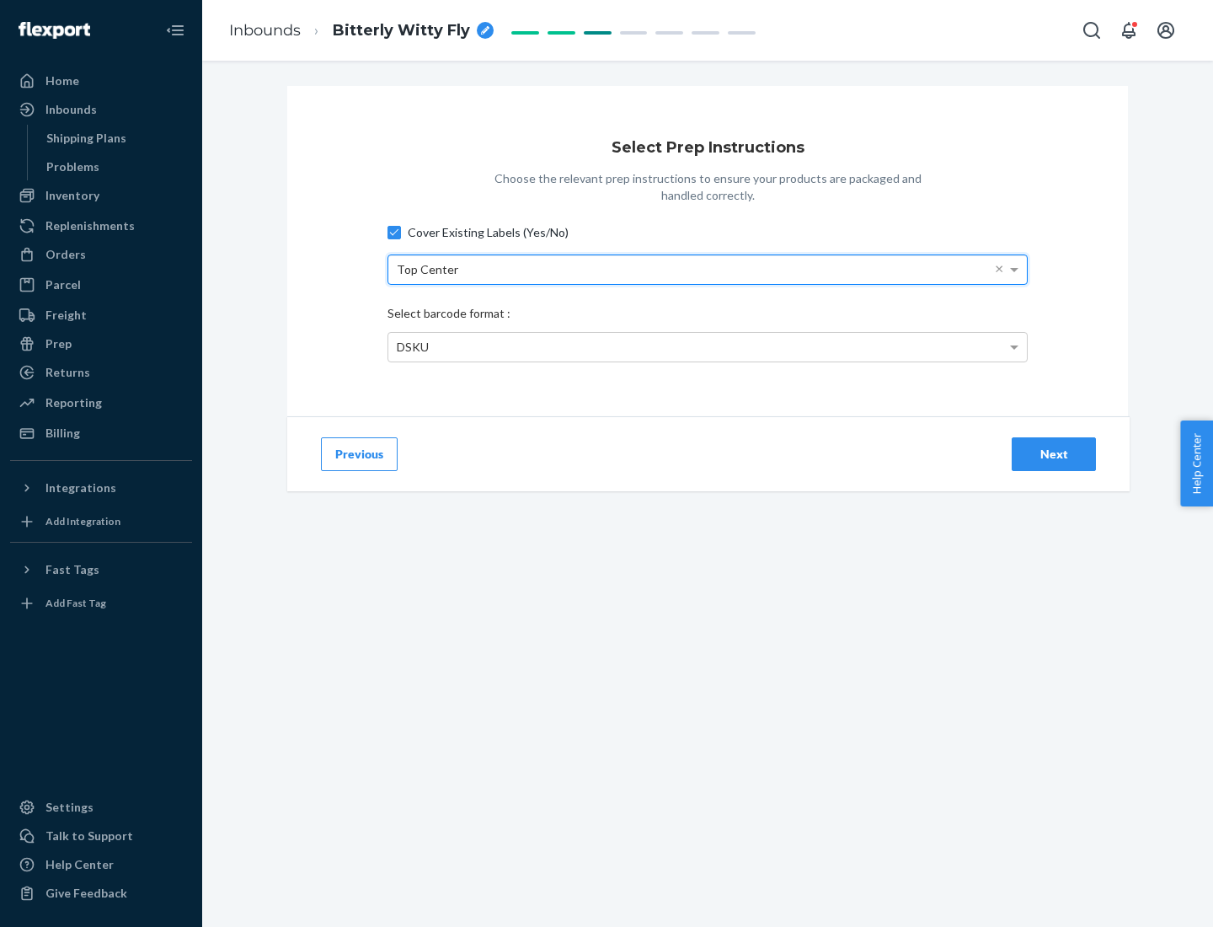
click at [708, 346] on div "DSKU" at bounding box center [707, 347] width 638 height 29
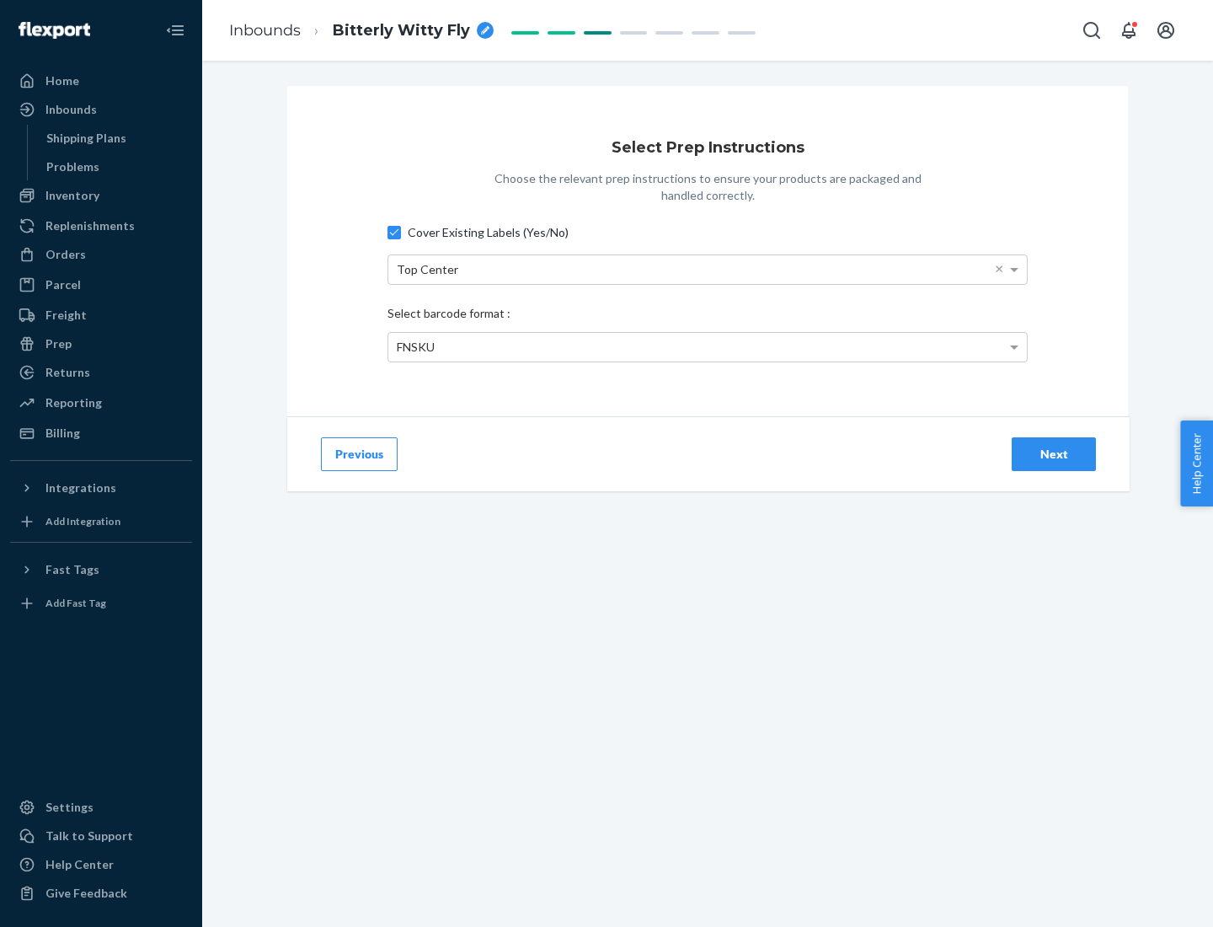
click at [1054, 453] on div "Next" at bounding box center [1054, 454] width 56 height 17
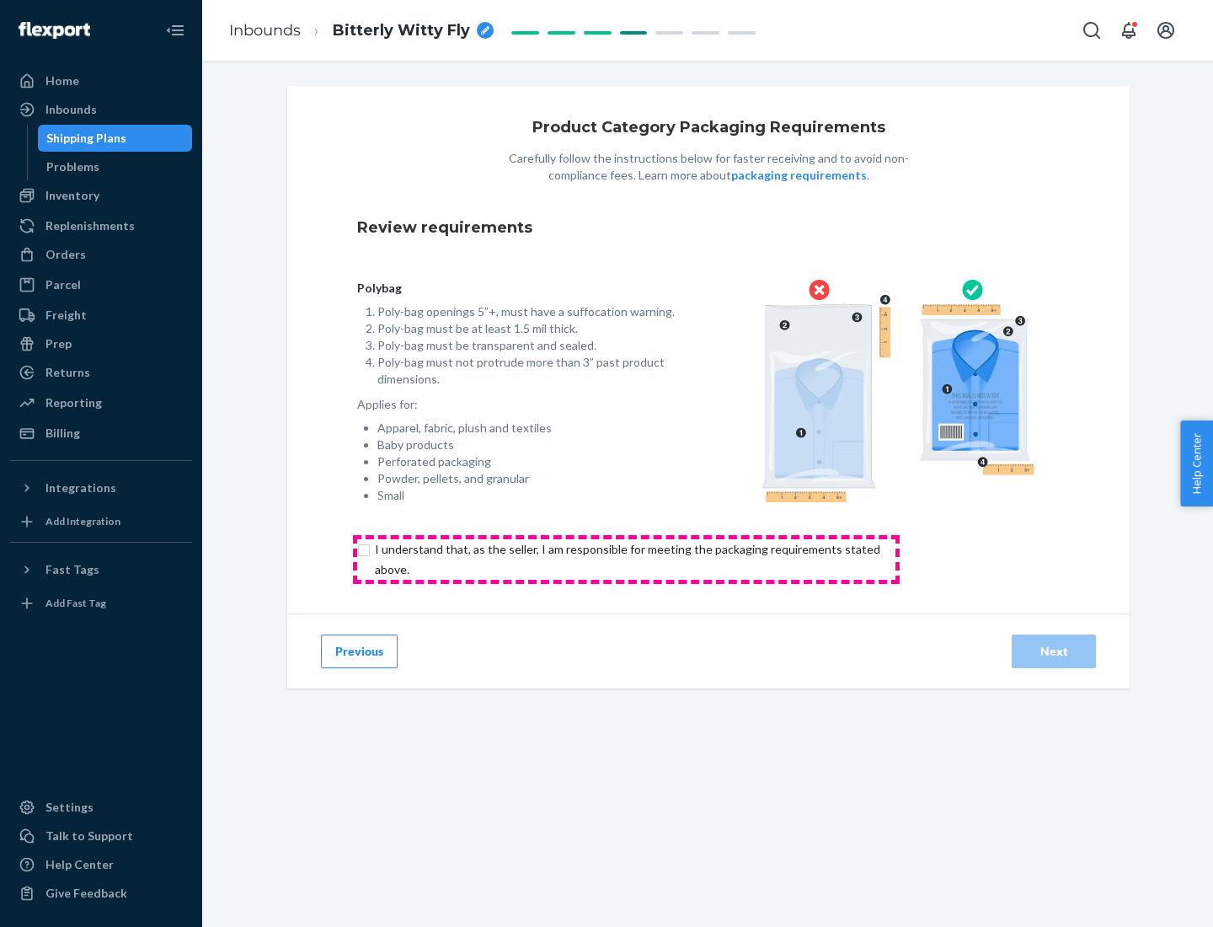
click at [626, 558] on input "checkbox" at bounding box center [637, 559] width 560 height 40
checkbox input "true"
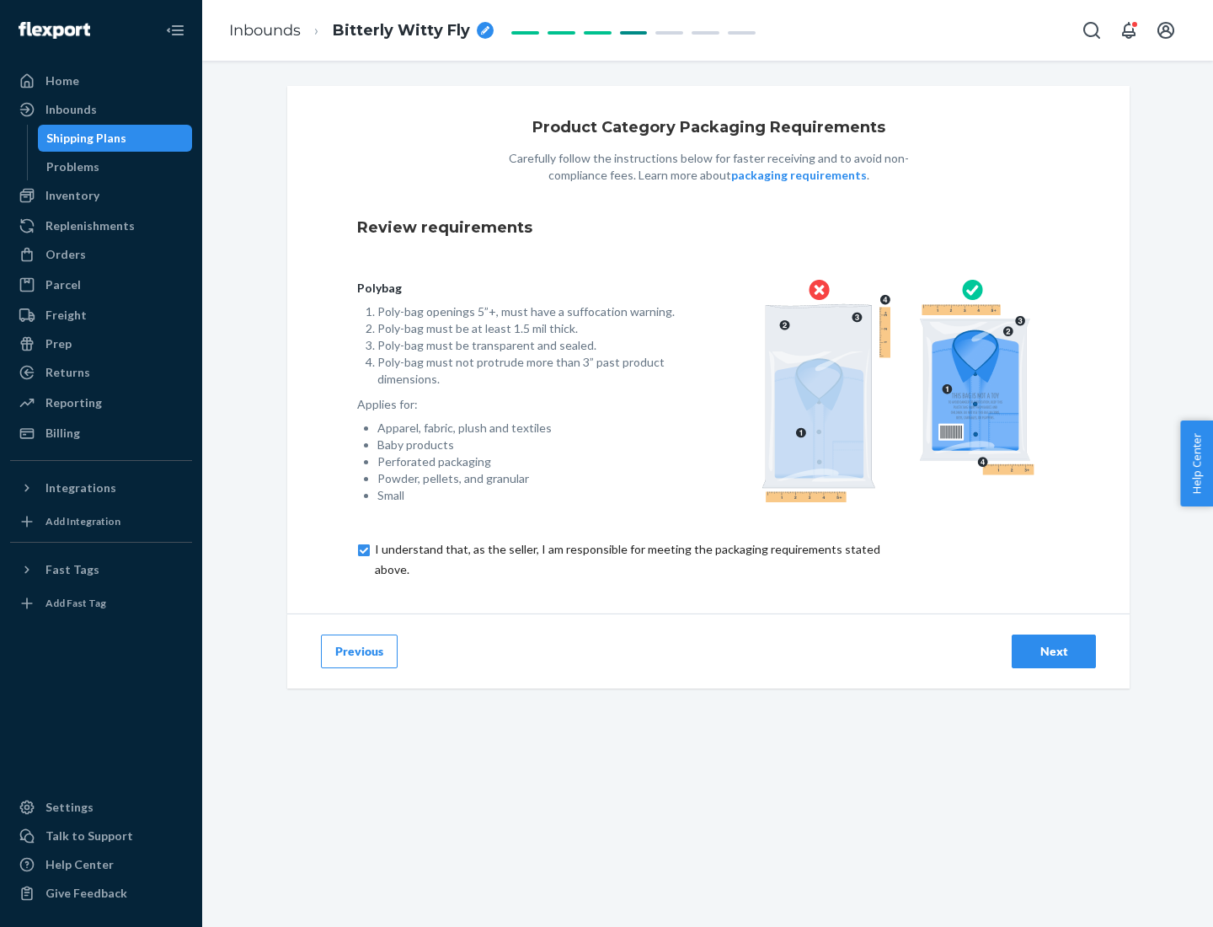
click at [1054, 650] on div "Next" at bounding box center [1054, 651] width 56 height 17
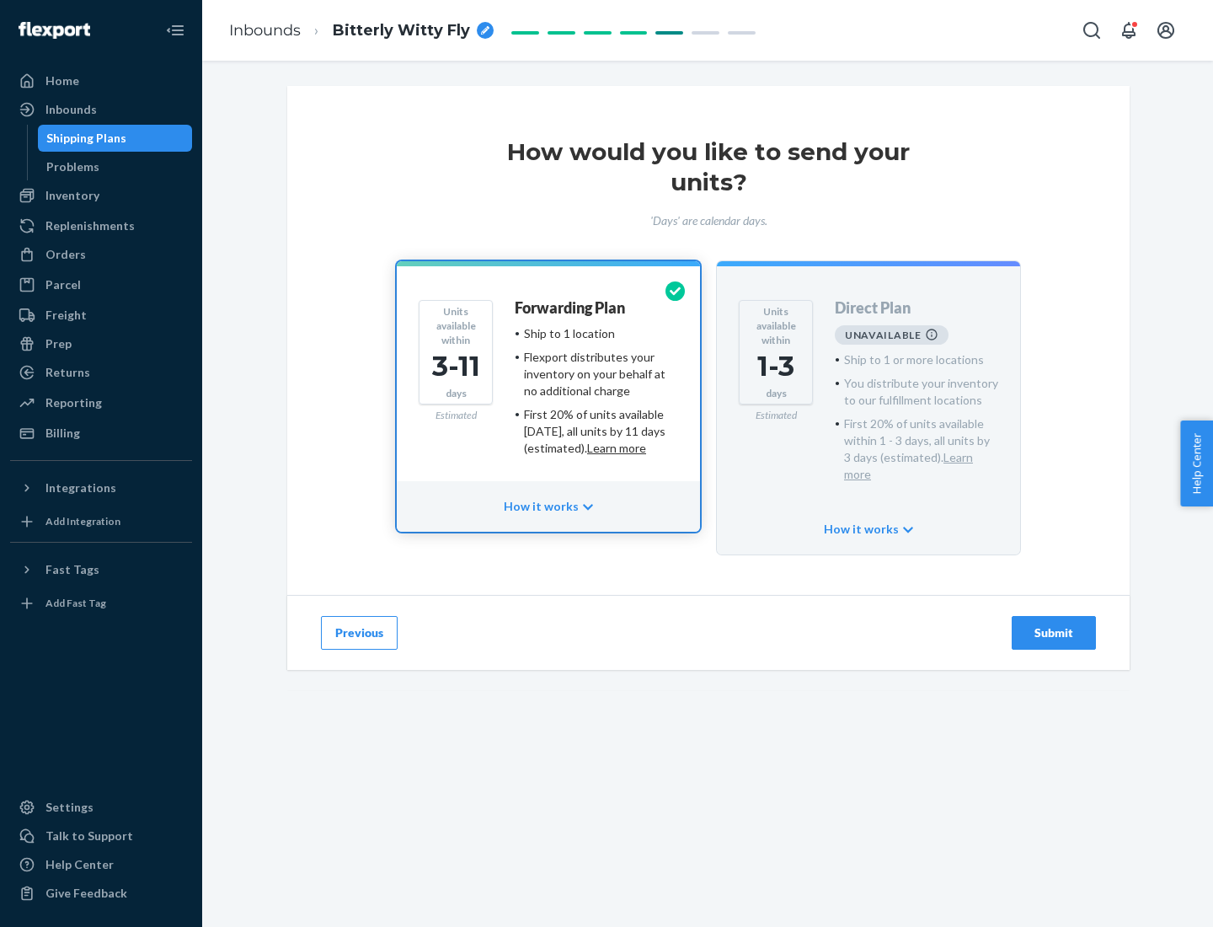
click at [571, 307] on h4 "Forwarding Plan" at bounding box center [570, 308] width 110 height 17
click at [1054, 624] on div "Submit" at bounding box center [1054, 632] width 56 height 17
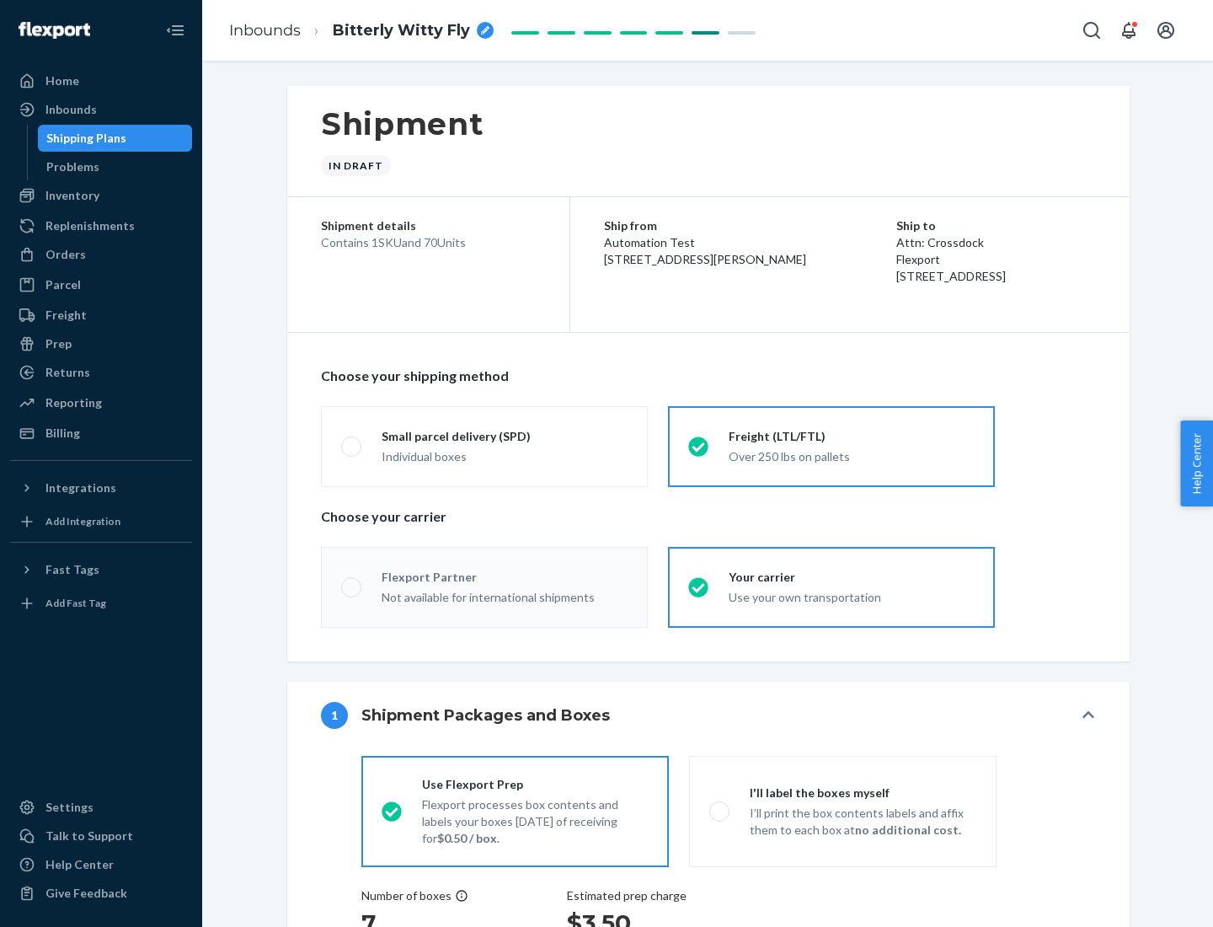
radio input "true"
radio input "false"
radio input "true"
radio input "false"
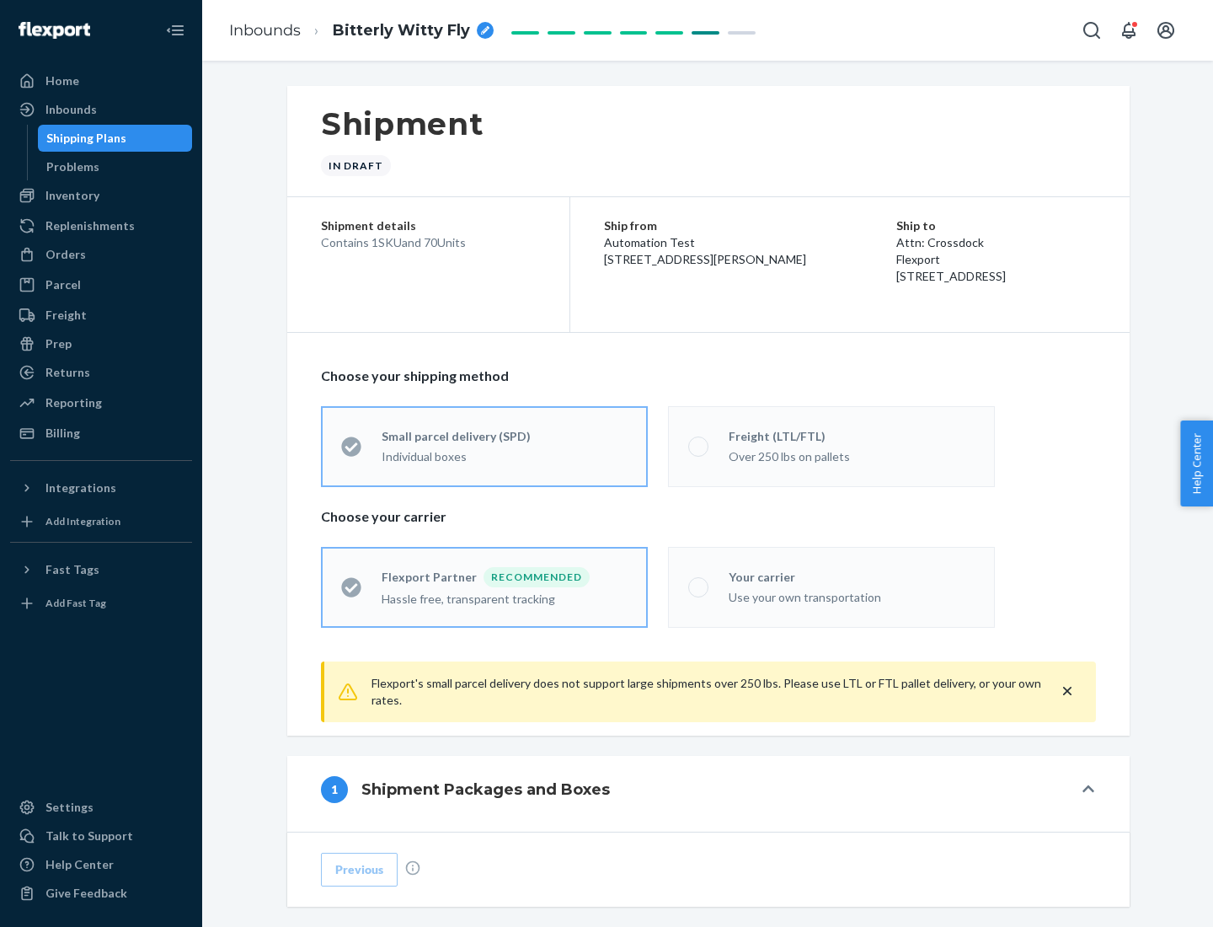
click at [831, 446] on div "Over 250 lbs on pallets" at bounding box center [852, 455] width 246 height 20
click at [699, 446] on input "Freight (LTL/FTL) Over 250 lbs on pallets" at bounding box center [693, 446] width 11 height 11
radio input "true"
radio input "false"
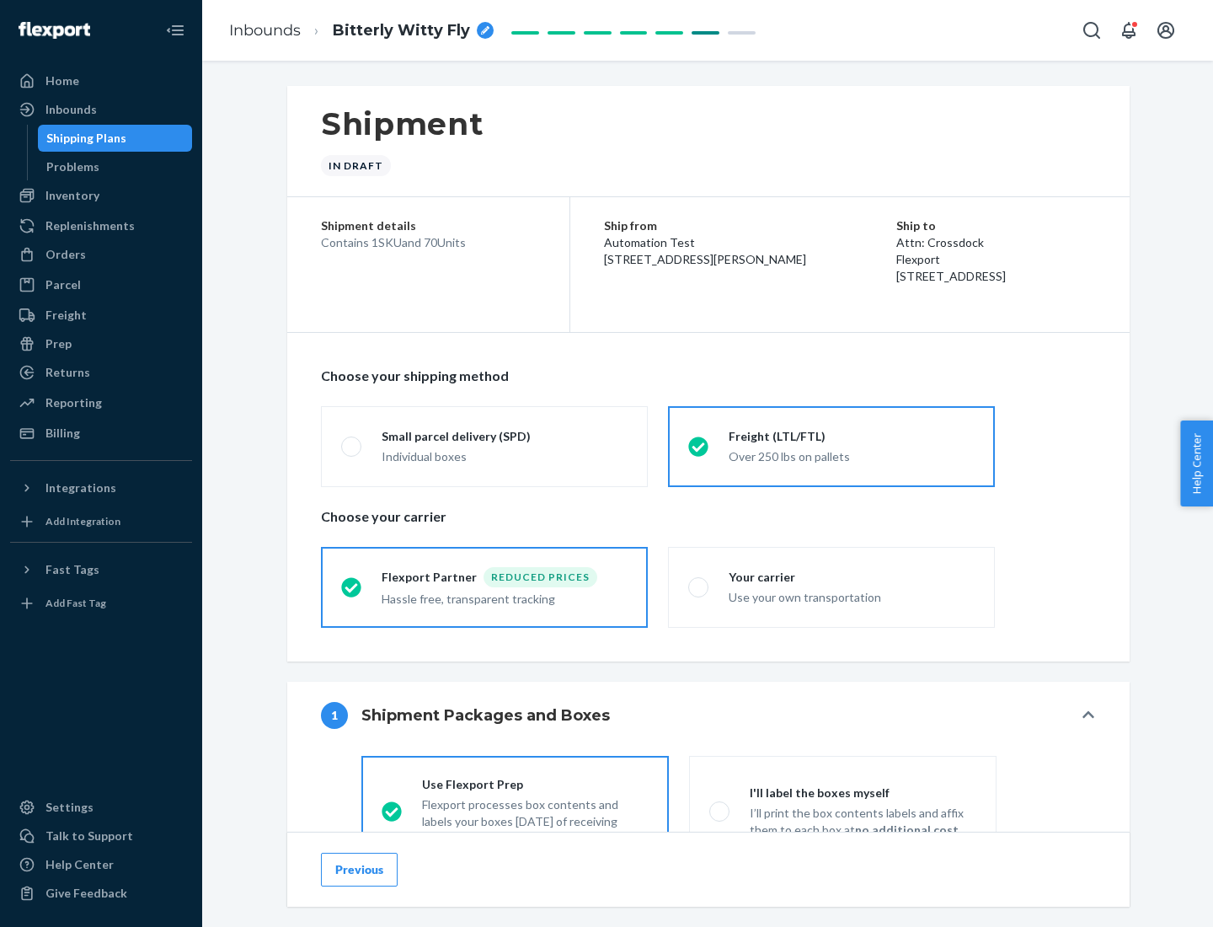
scroll to position [93, 0]
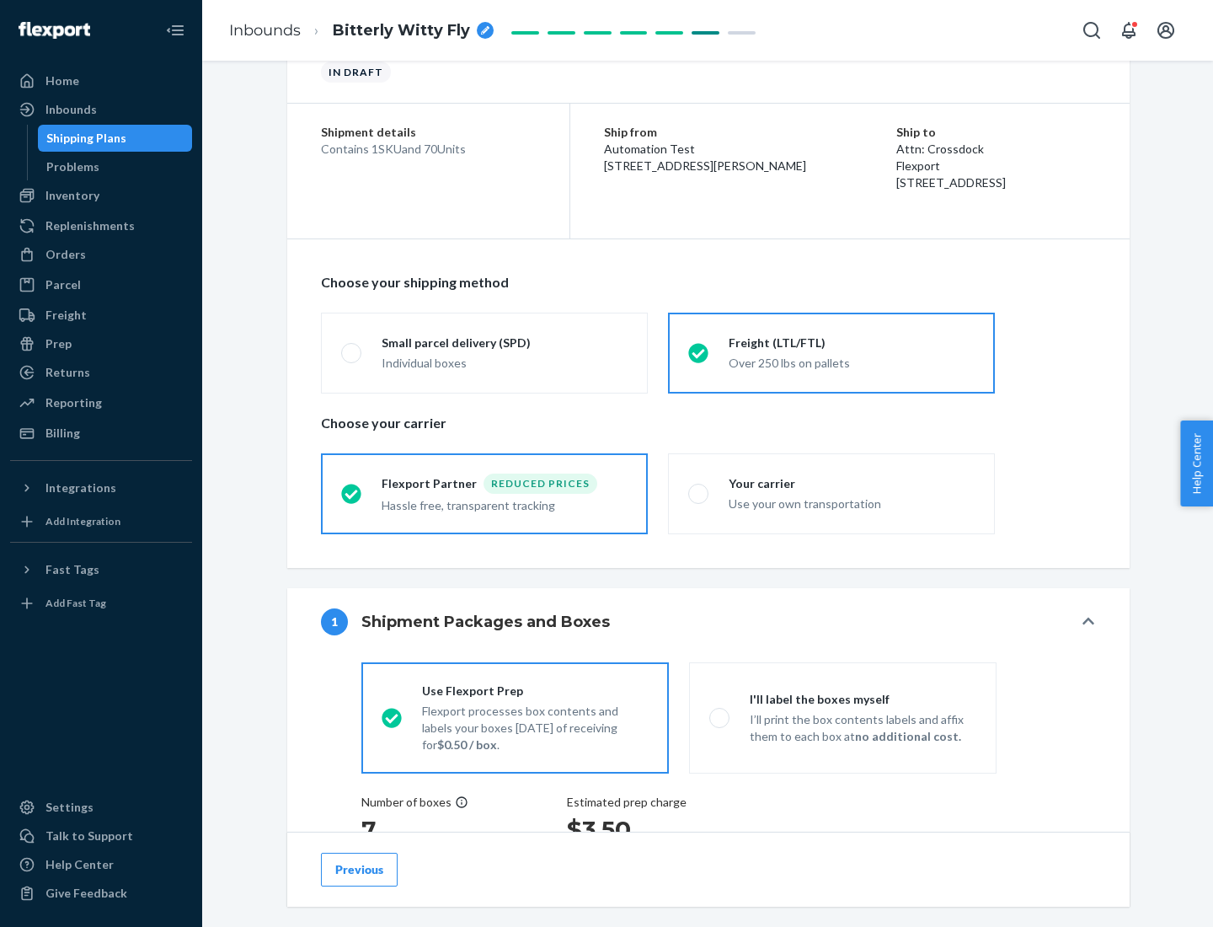
click at [484, 494] on div "Hassle free, transparent tracking" at bounding box center [505, 504] width 246 height 20
click at [352, 493] on input "Flexport Partner Reduced prices Hassle free, transparent tracking" at bounding box center [346, 493] width 11 height 11
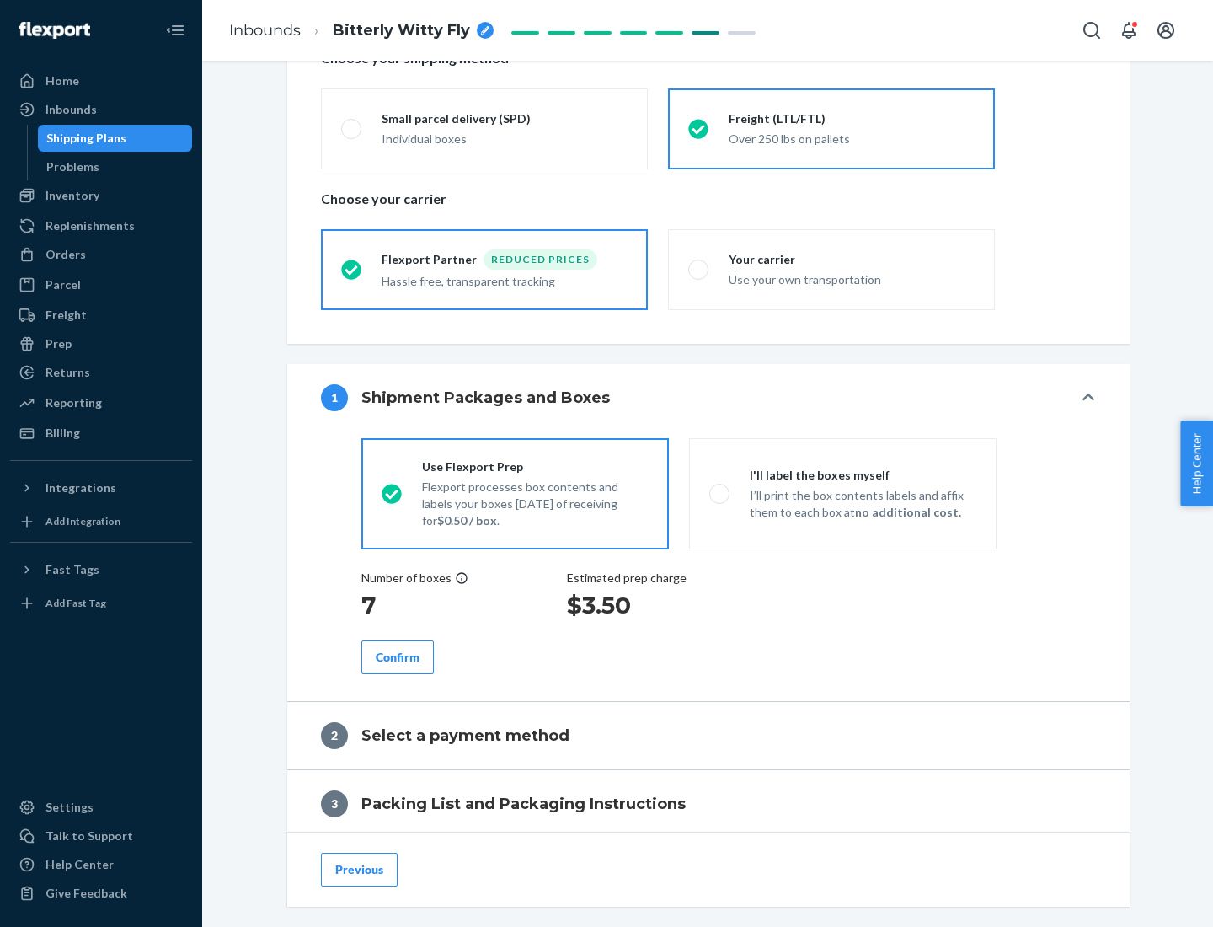
click at [842, 493] on p "I’ll print the box contents labels and affix them to each box at no additional …" at bounding box center [863, 504] width 227 height 34
click at [720, 493] on input "I'll label the boxes myself I’ll print the box contents labels and affix them t…" at bounding box center [714, 493] width 11 height 11
radio input "true"
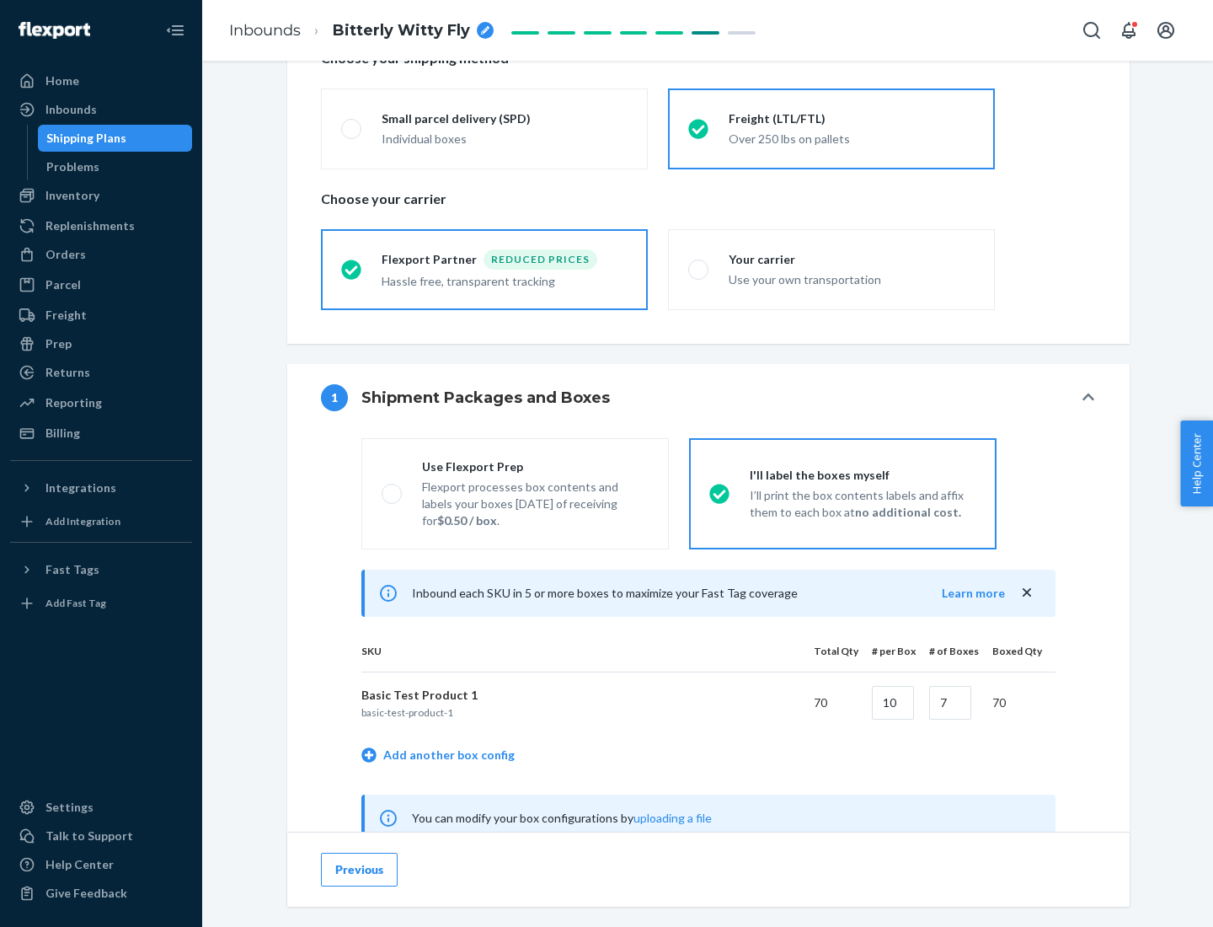
radio input "false"
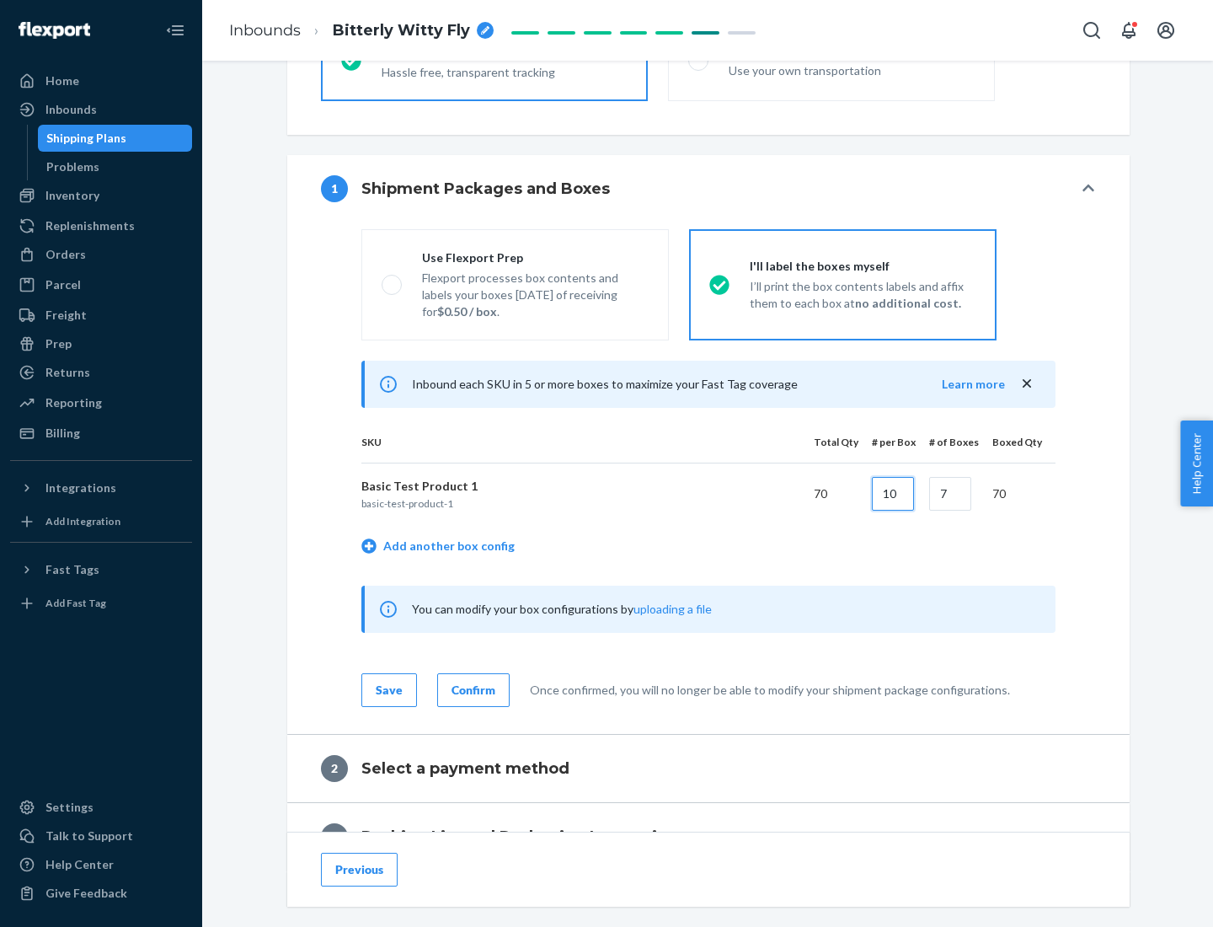
type input "10"
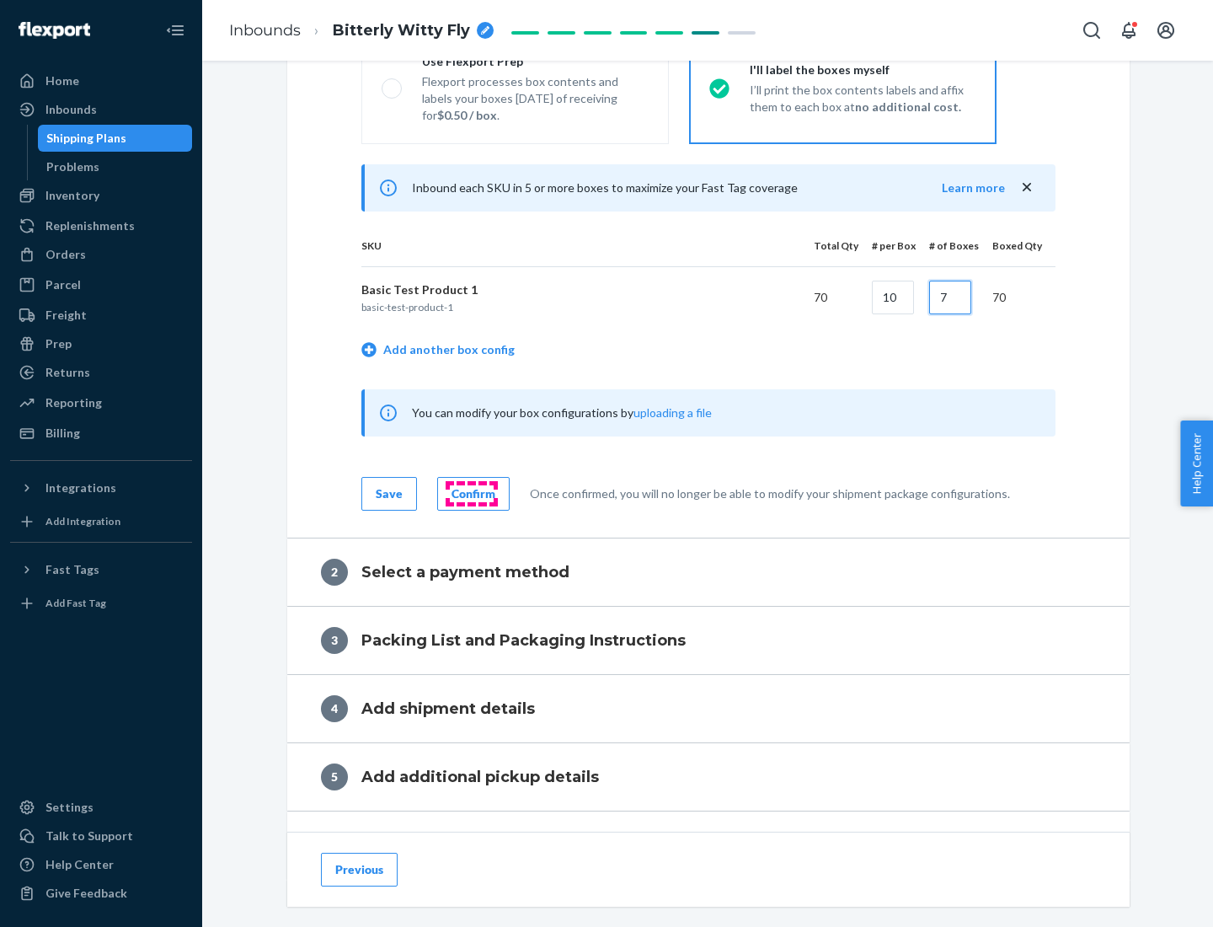
type input "7"
click at [471, 493] on div "Confirm" at bounding box center [473, 493] width 44 height 17
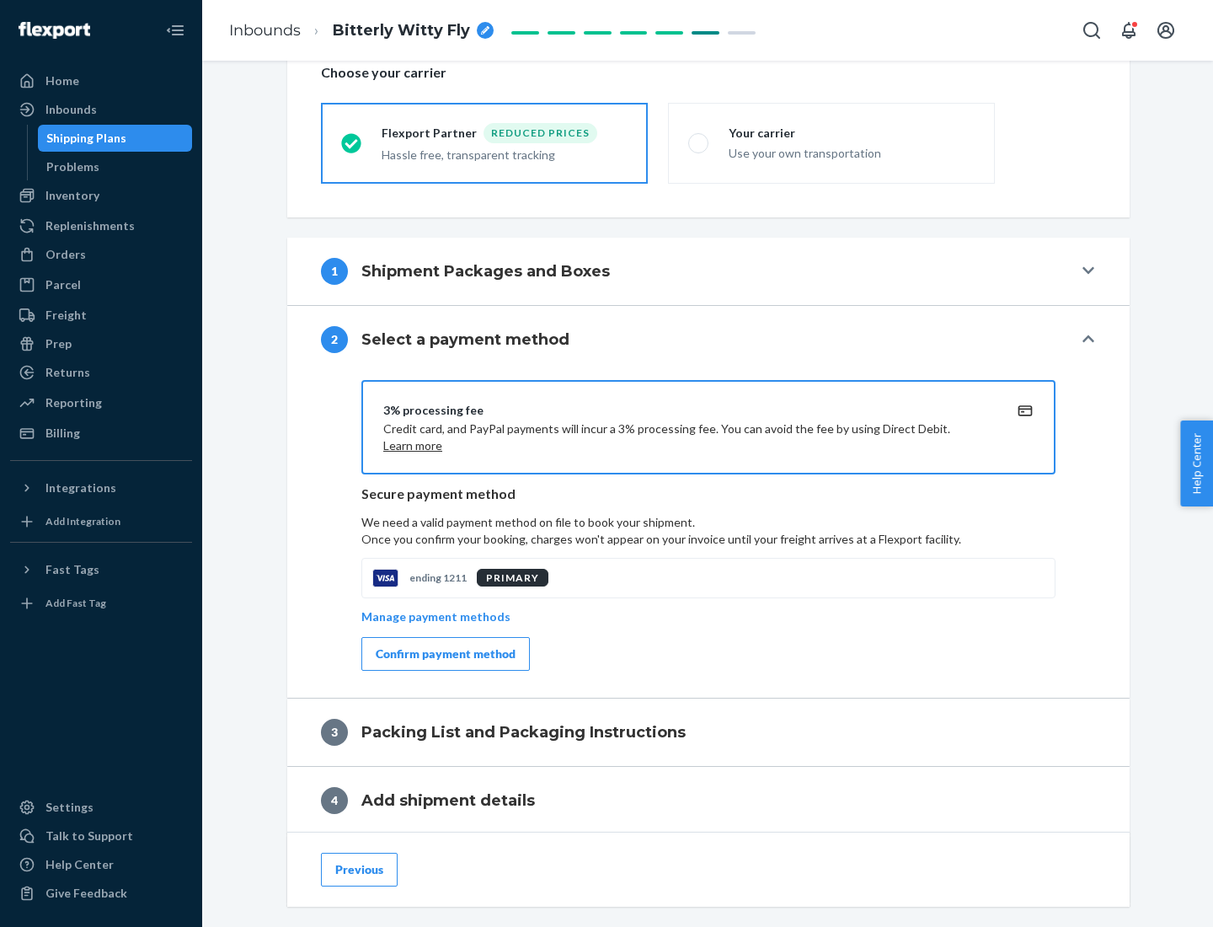
scroll to position [604, 0]
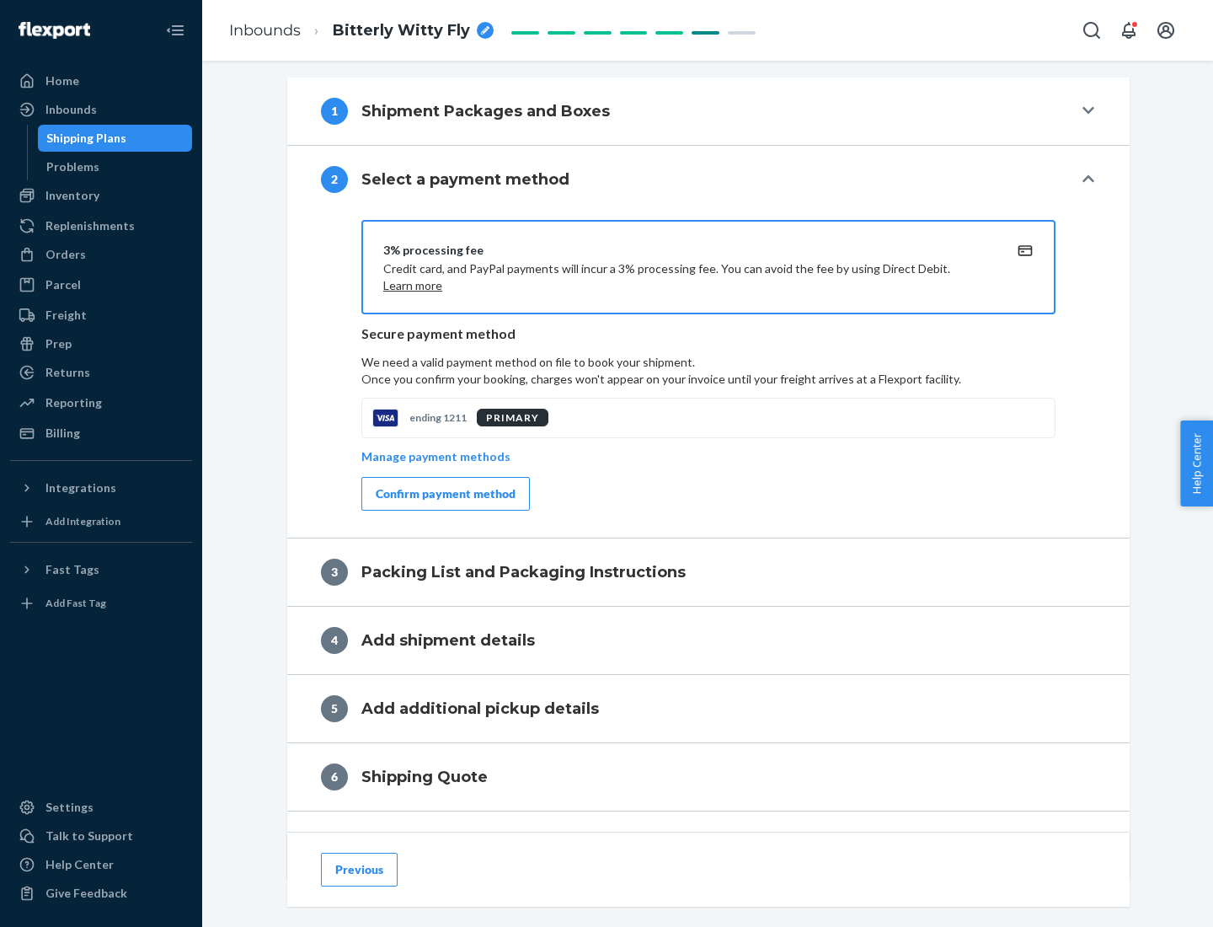
click at [444, 494] on div "Confirm payment method" at bounding box center [446, 493] width 140 height 17
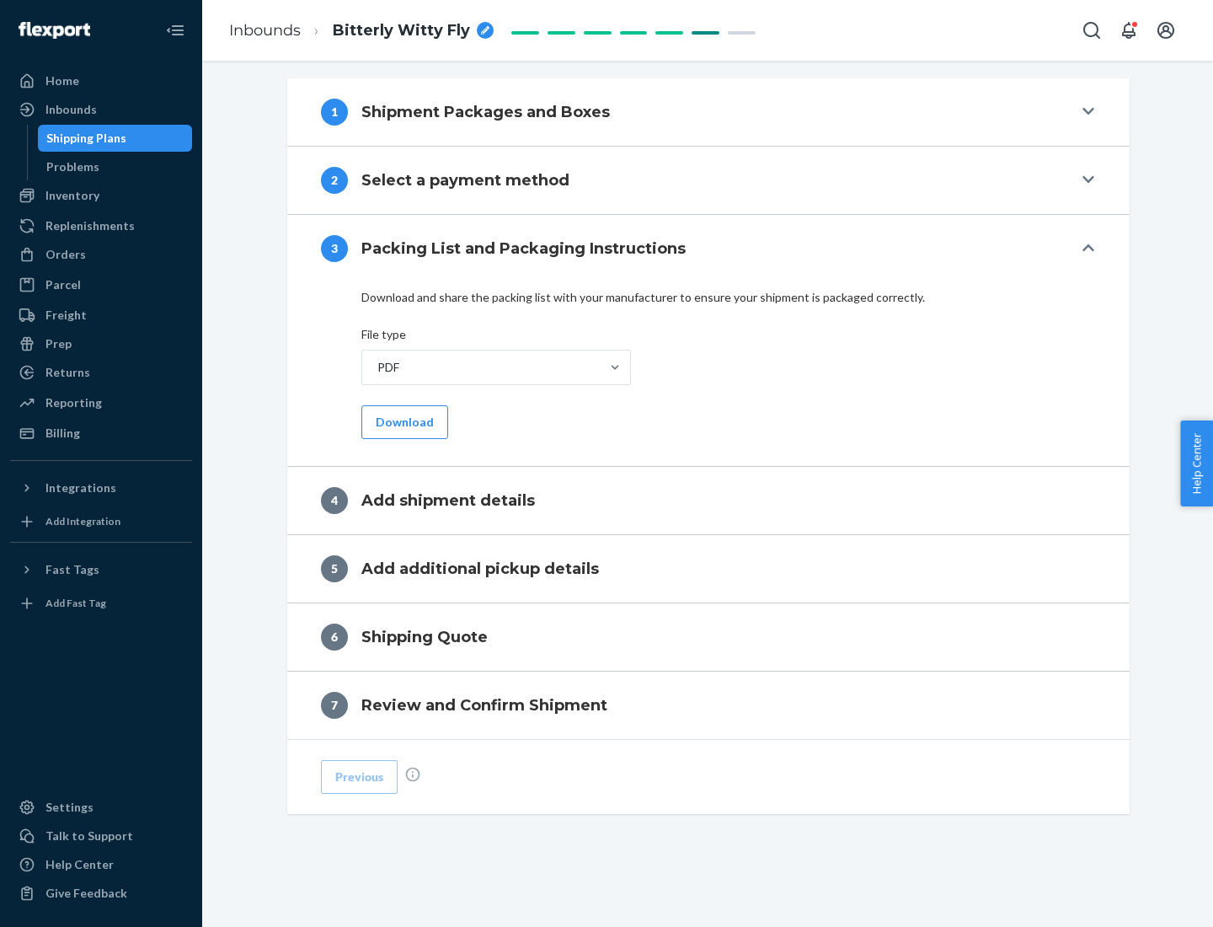
scroll to position [531, 0]
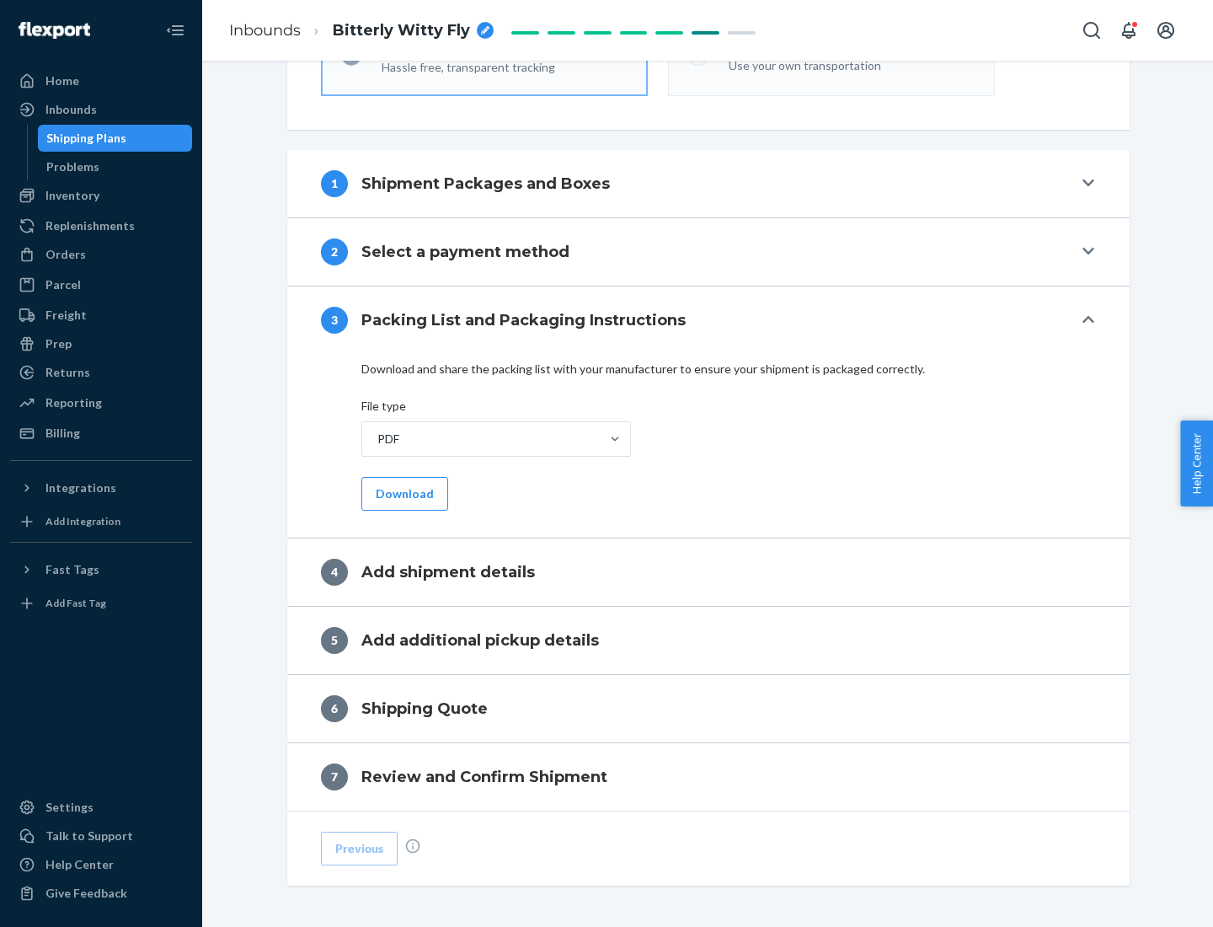
click at [403, 493] on button "Download" at bounding box center [404, 494] width 87 height 34
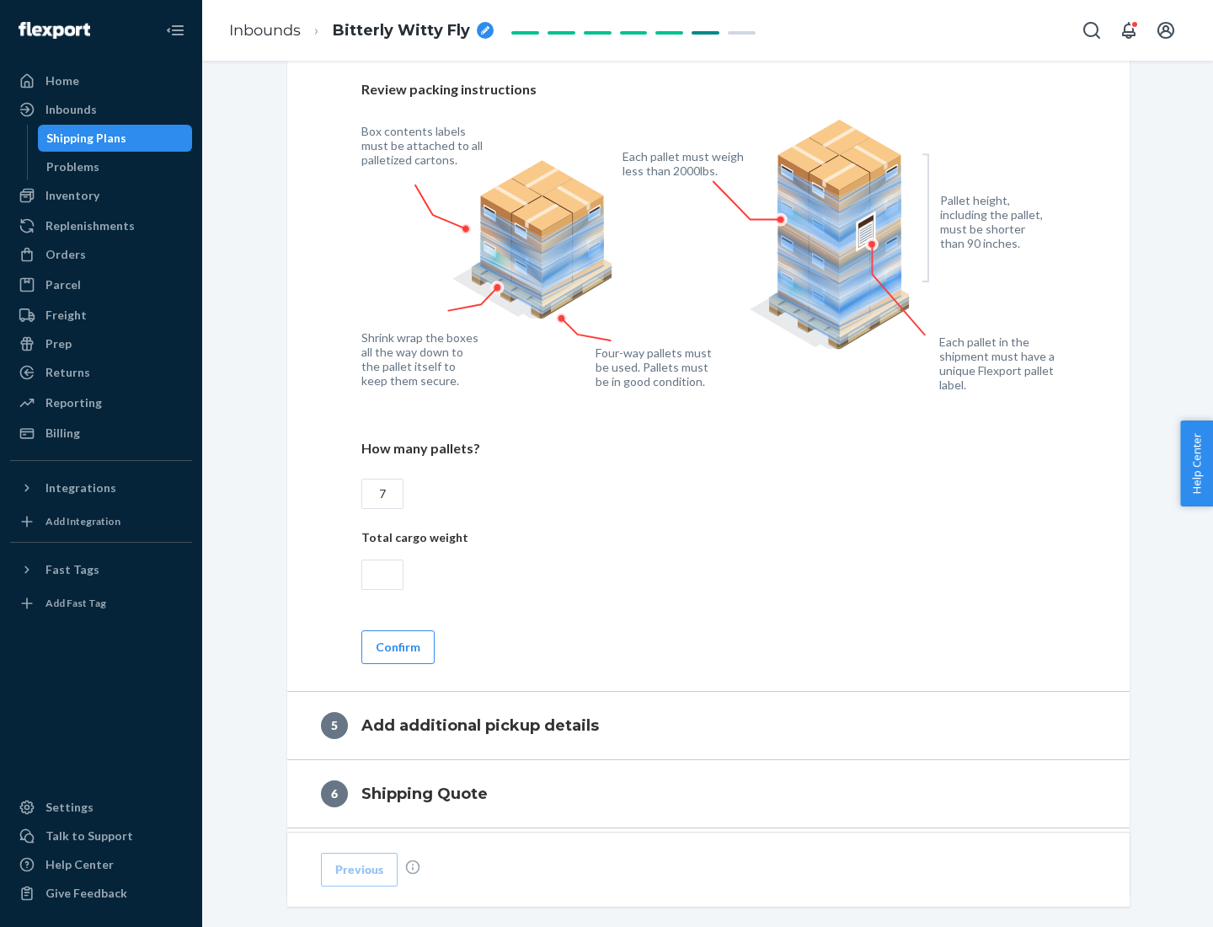
scroll to position [1093, 0]
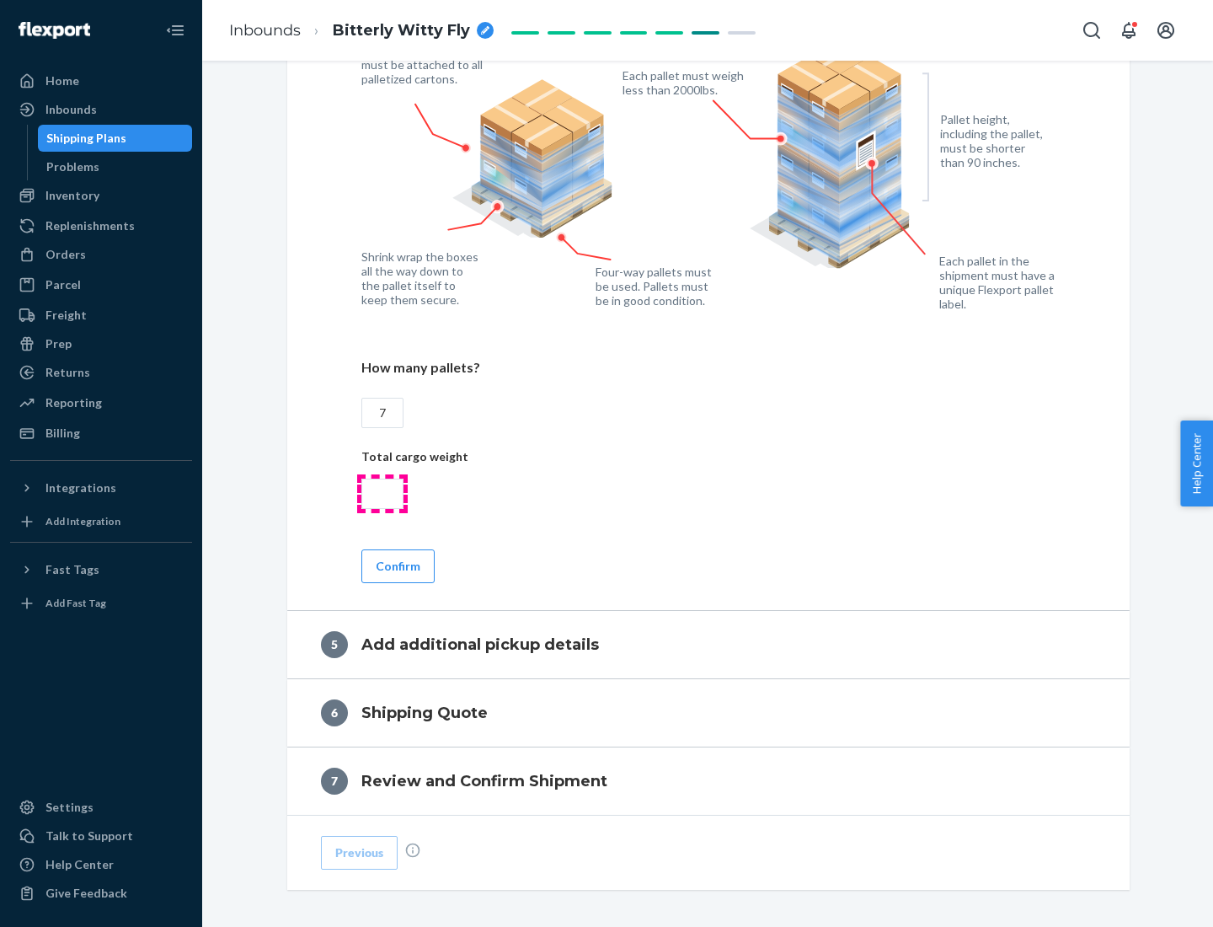
type input "7"
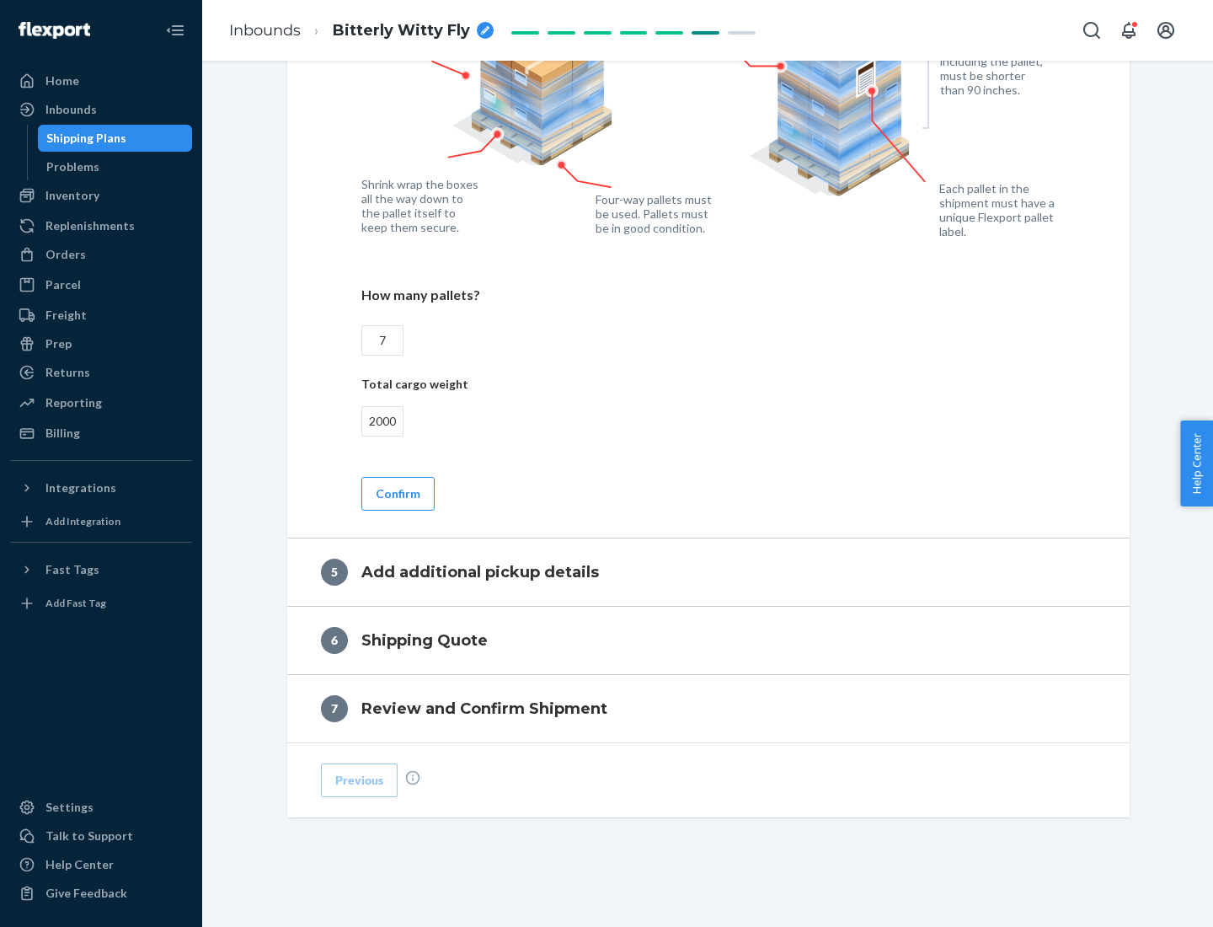
type input "2000"
click at [397, 493] on button "Confirm" at bounding box center [397, 494] width 73 height 34
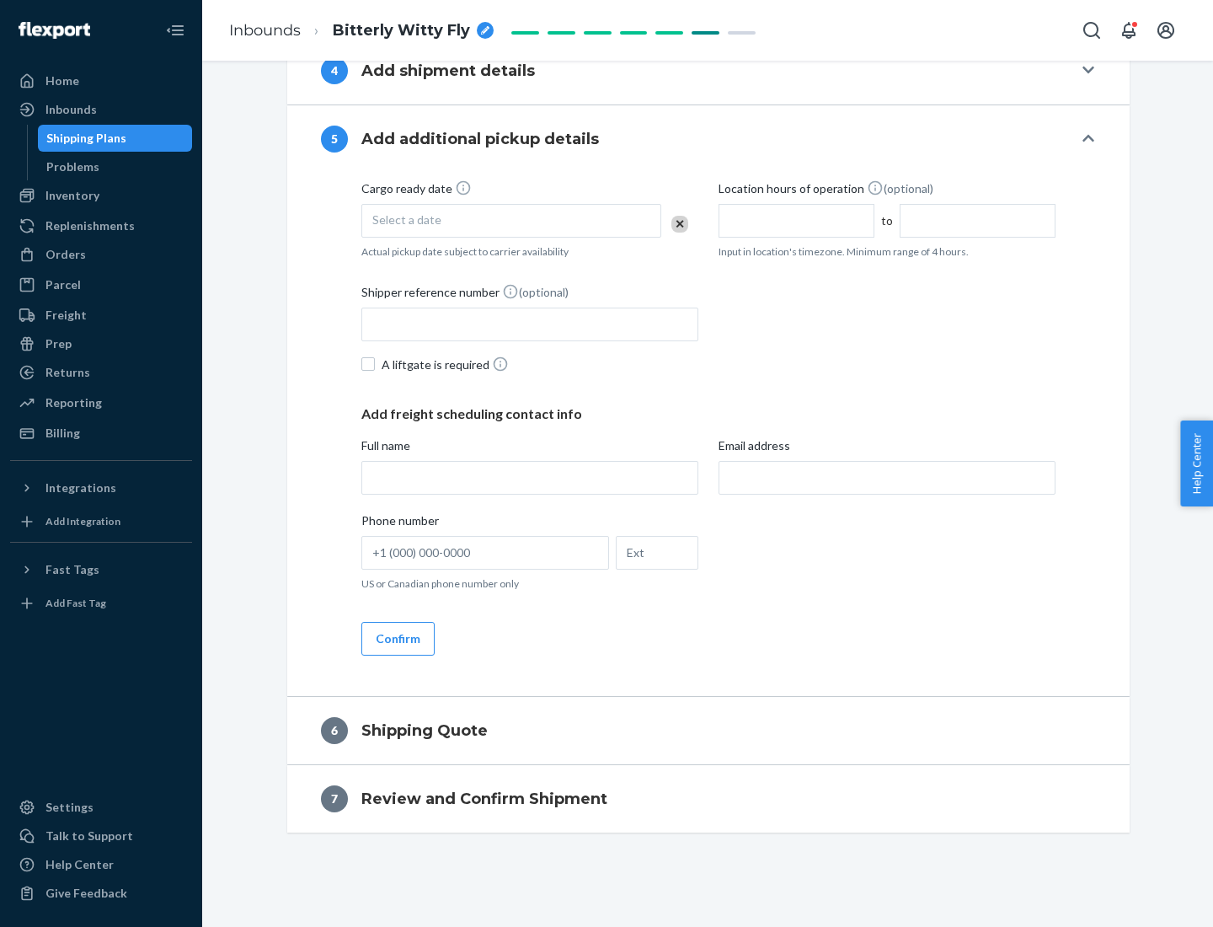
scroll to position [576, 0]
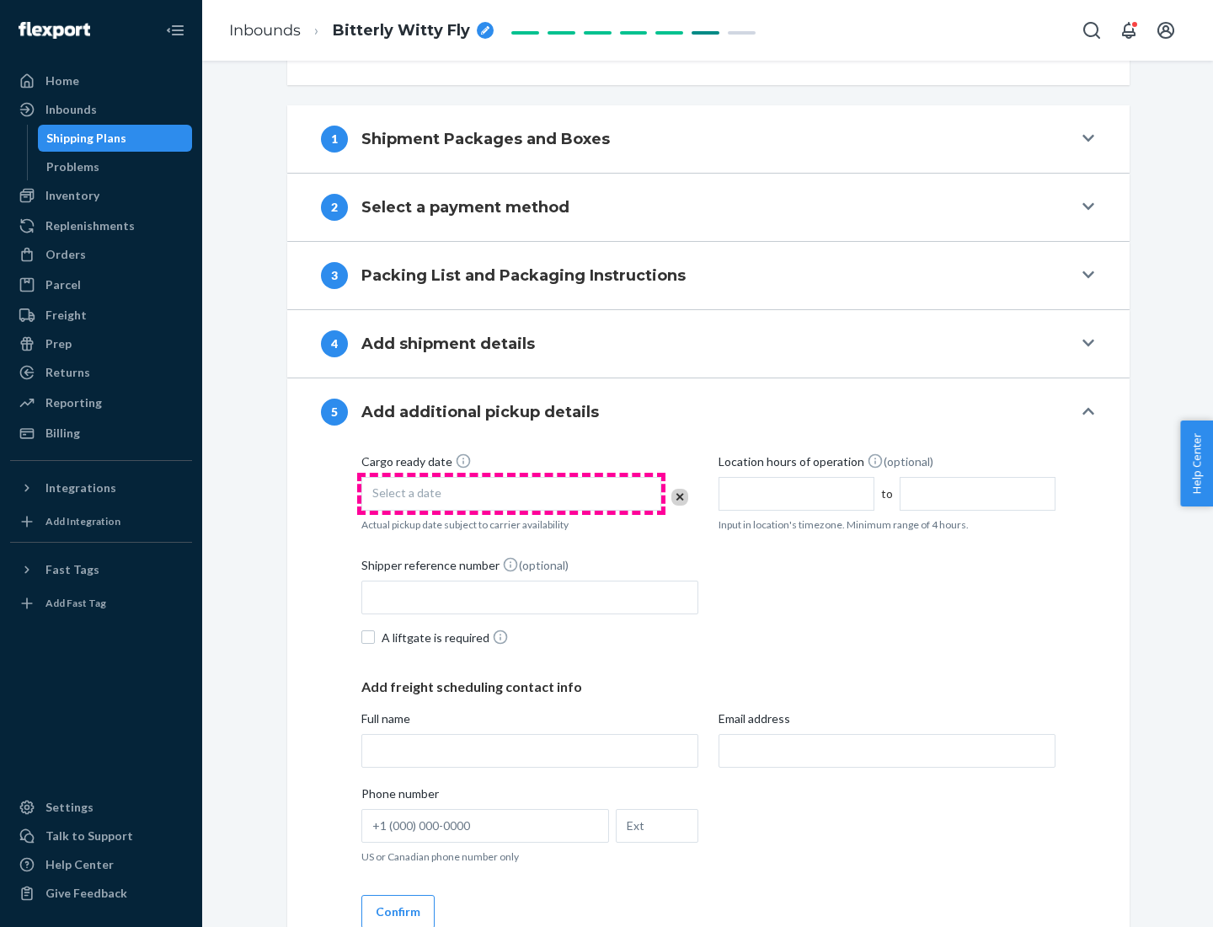
click at [511, 493] on div "Select a date" at bounding box center [511, 494] width 300 height 34
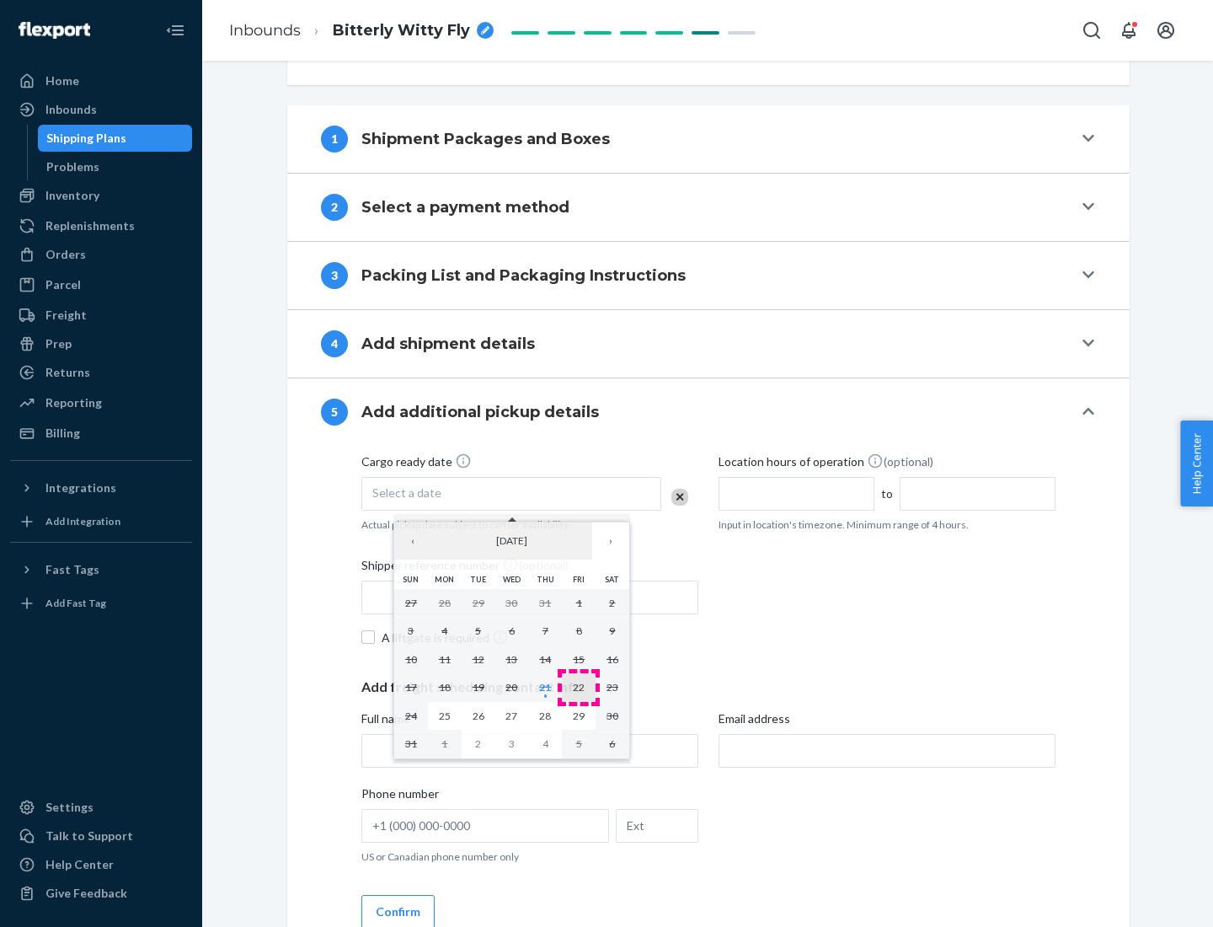
click at [579, 686] on abbr "22" at bounding box center [579, 687] width 12 height 13
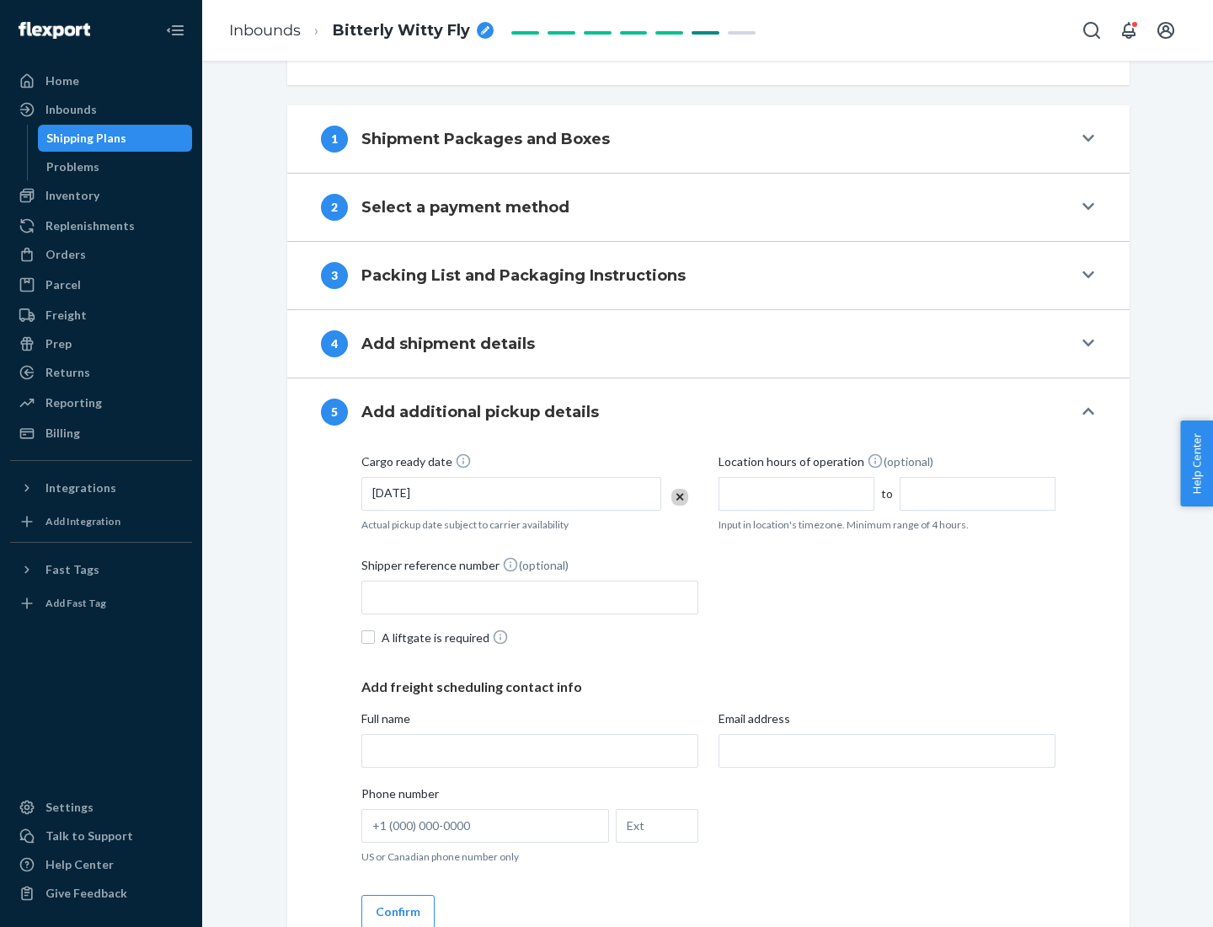
scroll to position [833, 0]
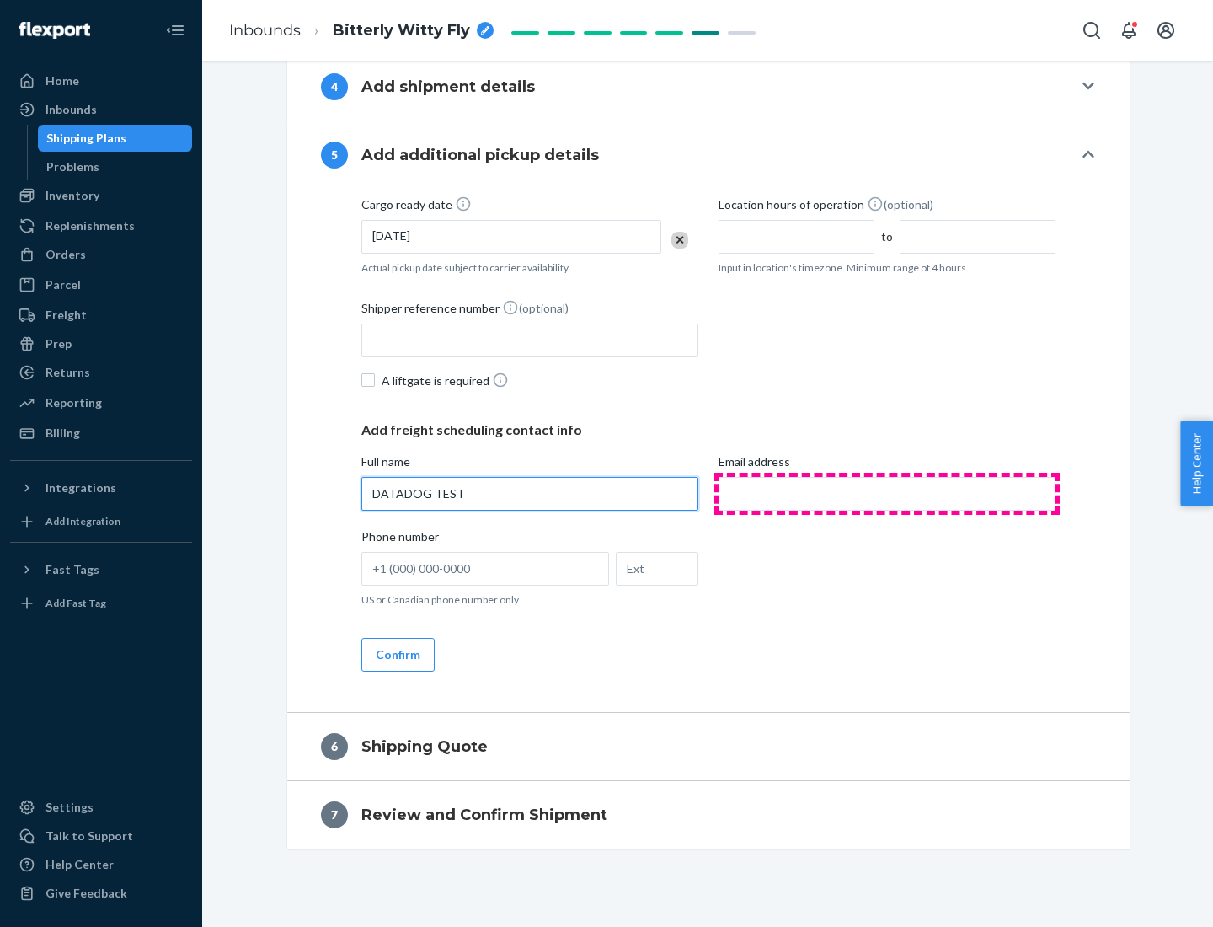
type input "DATADOG TEST"
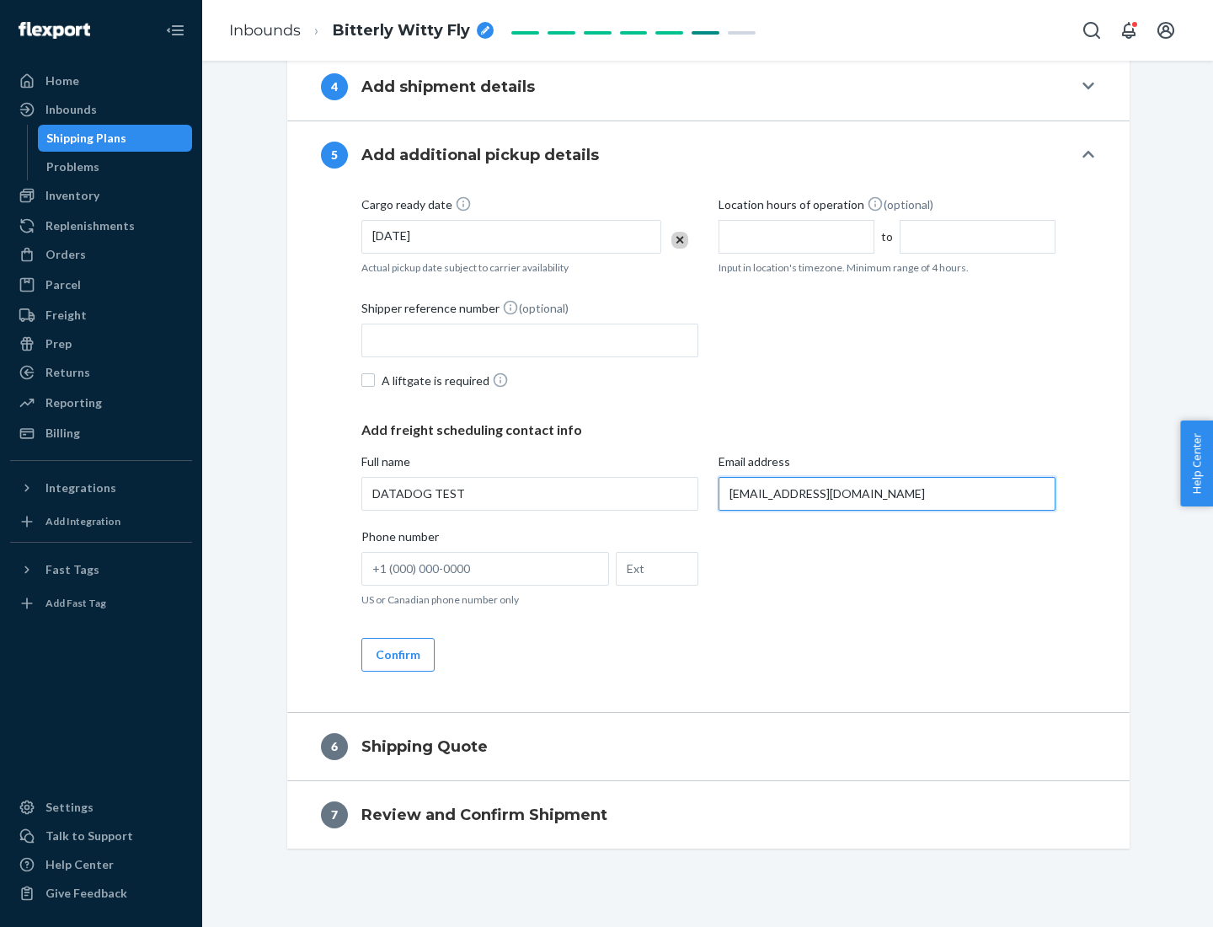
scroll to position [849, 0]
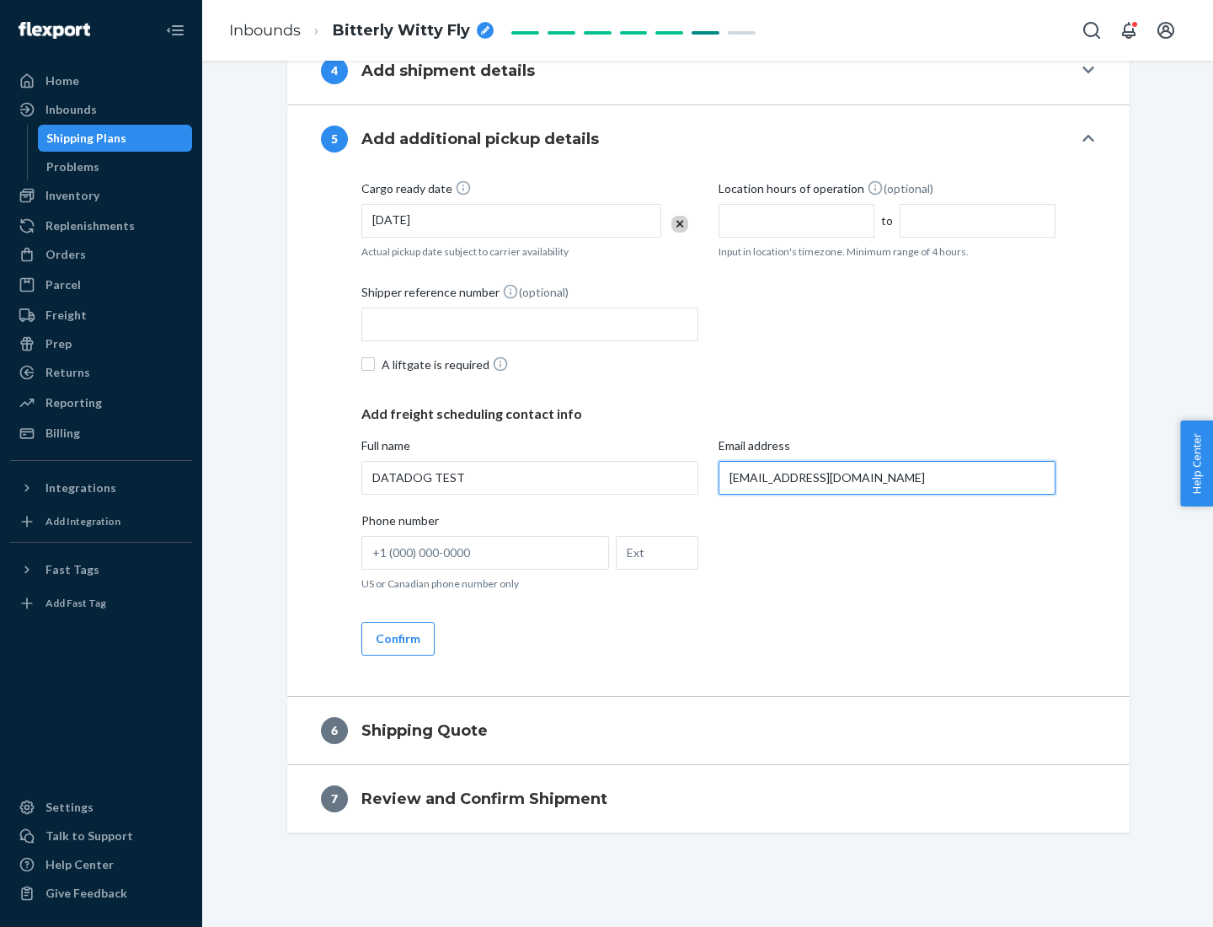
type input "[EMAIL_ADDRESS][DOMAIN_NAME]"
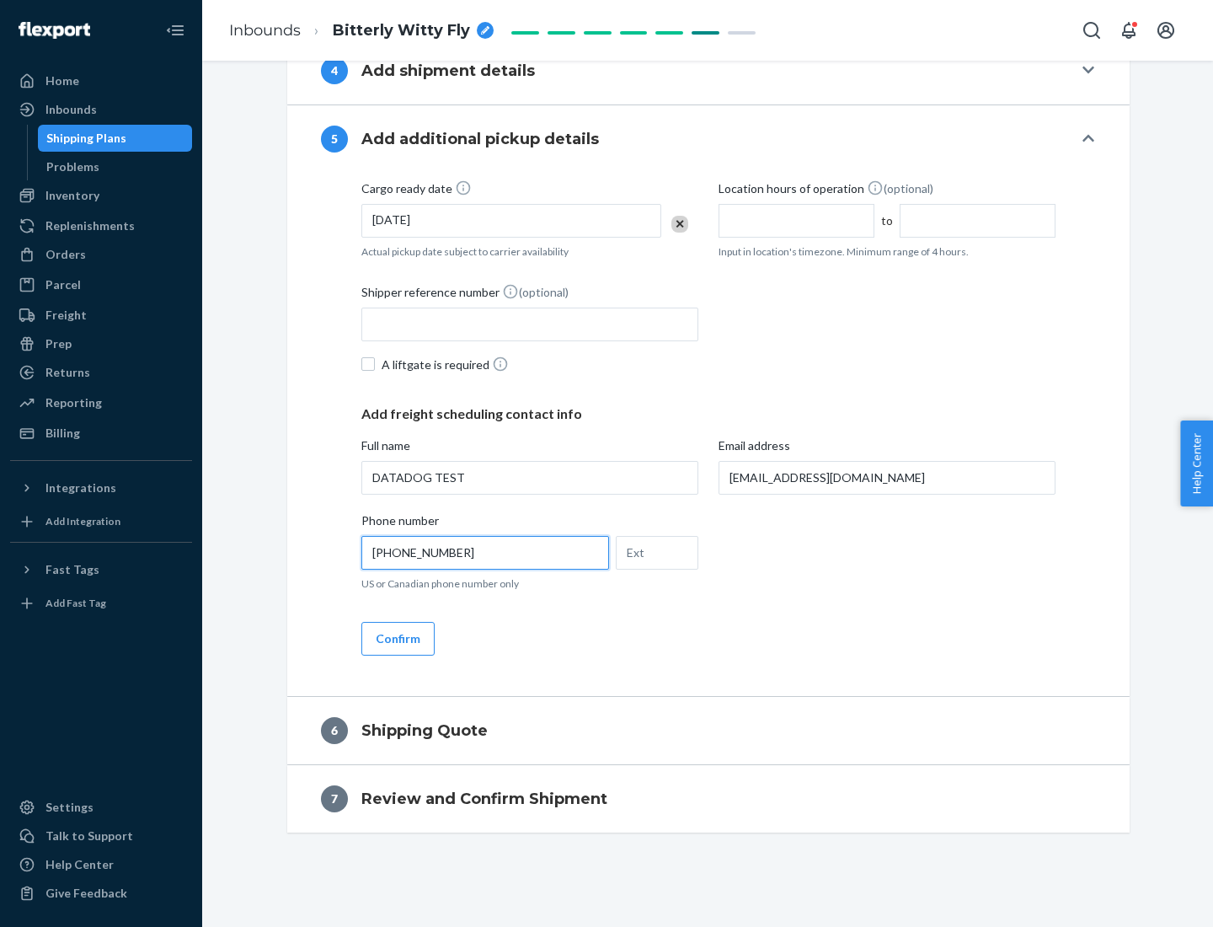
type input "[PHONE_NUMBER]"
click at [397, 638] on button "Confirm" at bounding box center [397, 639] width 73 height 34
